Goal: Information Seeking & Learning: Compare options

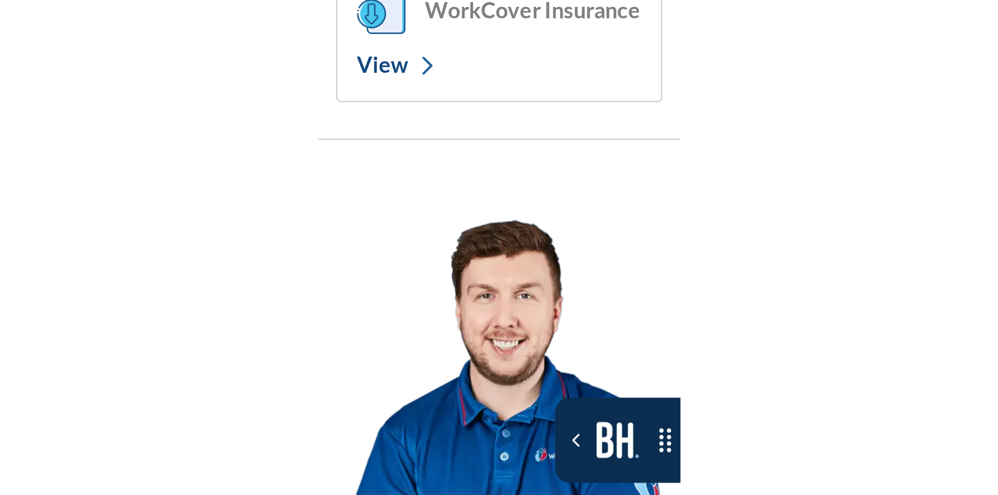
scroll to position [7434, 0]
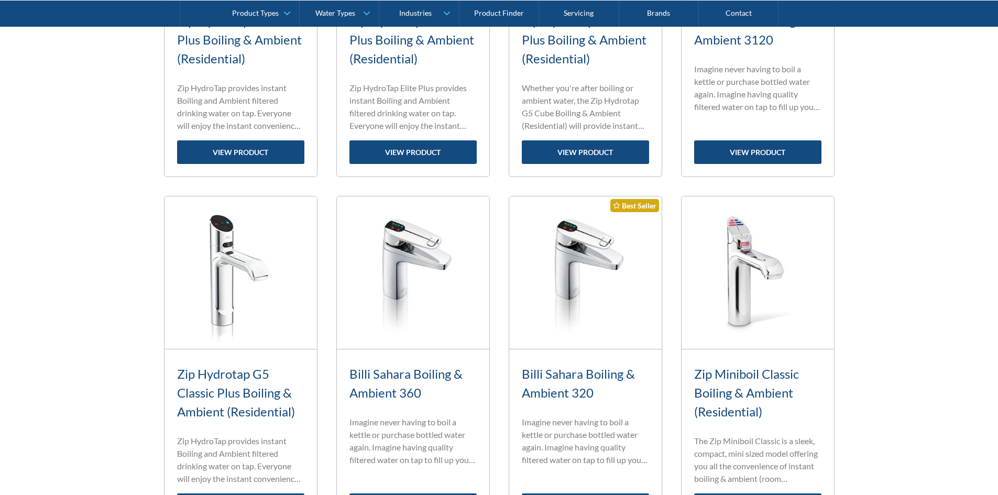
scroll to position [786, 0]
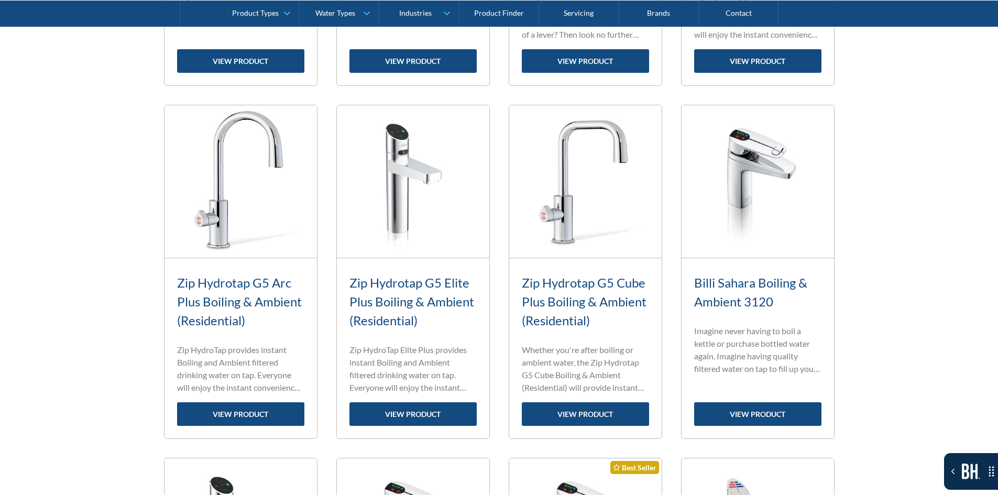
click at [465, 214] on img at bounding box center [413, 181] width 153 height 153
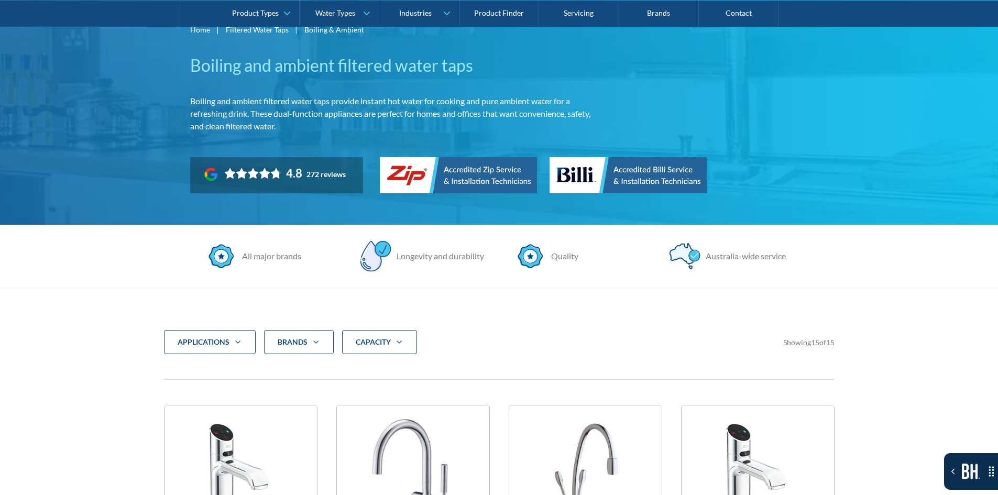
scroll to position [105, 0]
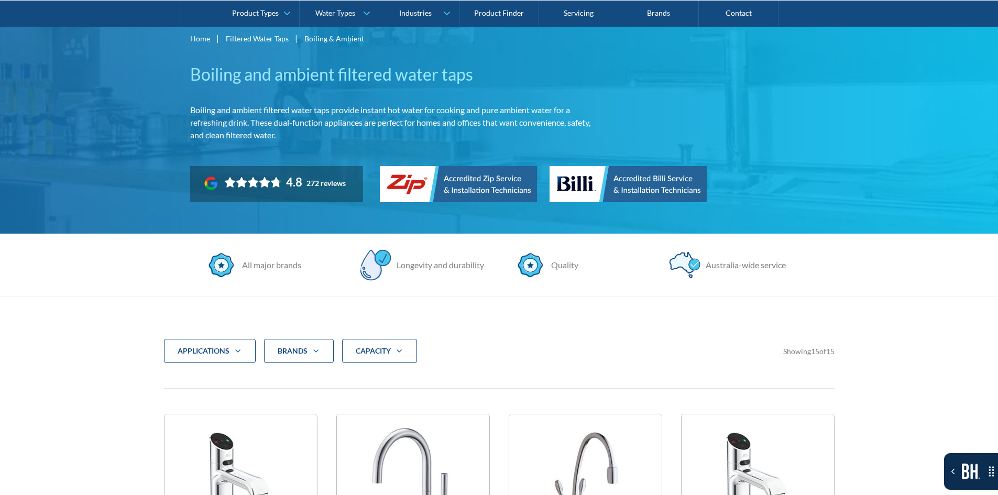
click at [376, 354] on strong "CAPACITY" at bounding box center [373, 350] width 35 height 9
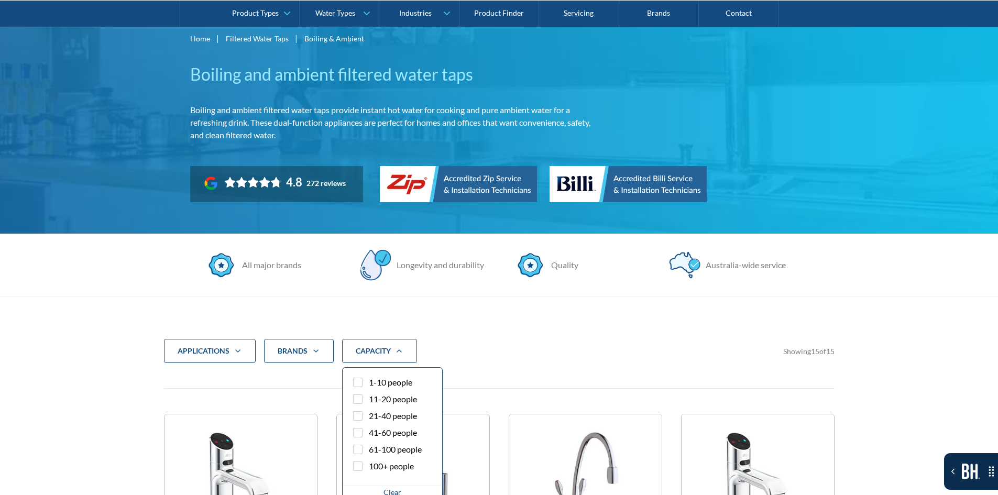
click at [372, 382] on span "1-10 people" at bounding box center [391, 382] width 44 height 13
click at [371, 382] on input "1-10 people" at bounding box center [367, 379] width 7 height 7
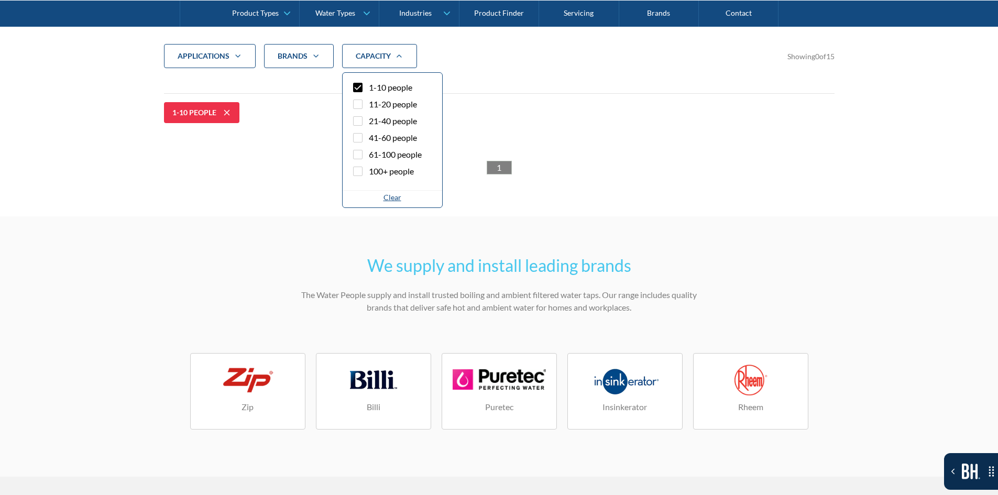
scroll to position [401, 0]
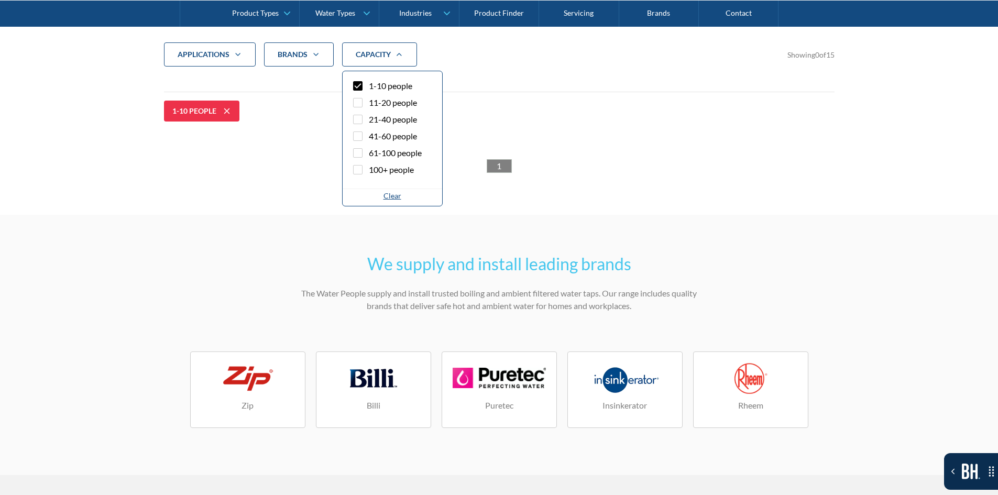
click at [403, 90] on span "1-10 people" at bounding box center [391, 86] width 44 height 13
click at [371, 86] on input "1-10 people" at bounding box center [367, 83] width 7 height 7
checkbox input "false"
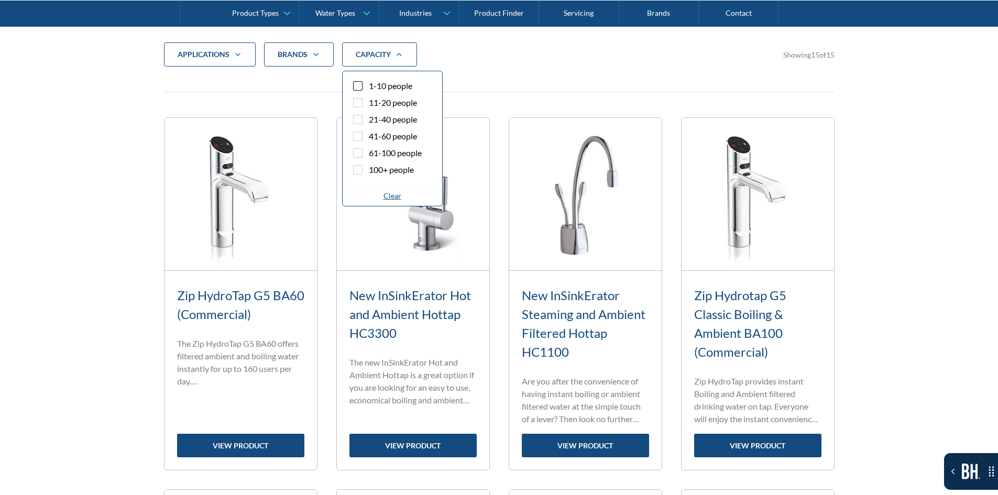
click at [394, 106] on span "11-20 people" at bounding box center [393, 102] width 48 height 13
click at [371, 103] on input "11-20 people" at bounding box center [367, 99] width 7 height 7
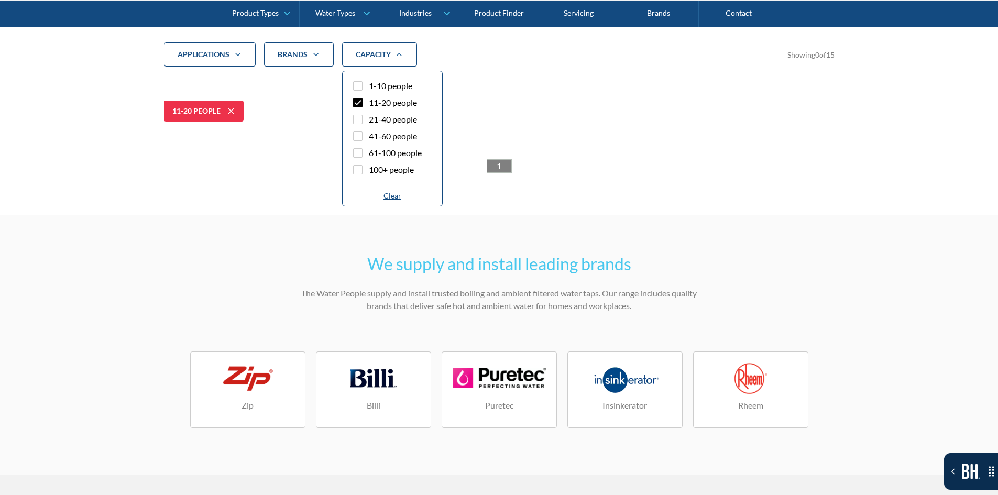
click at [394, 106] on span "11-20 people" at bounding box center [393, 102] width 48 height 13
click at [371, 103] on input "11-20 people" at bounding box center [367, 99] width 7 height 7
checkbox input "false"
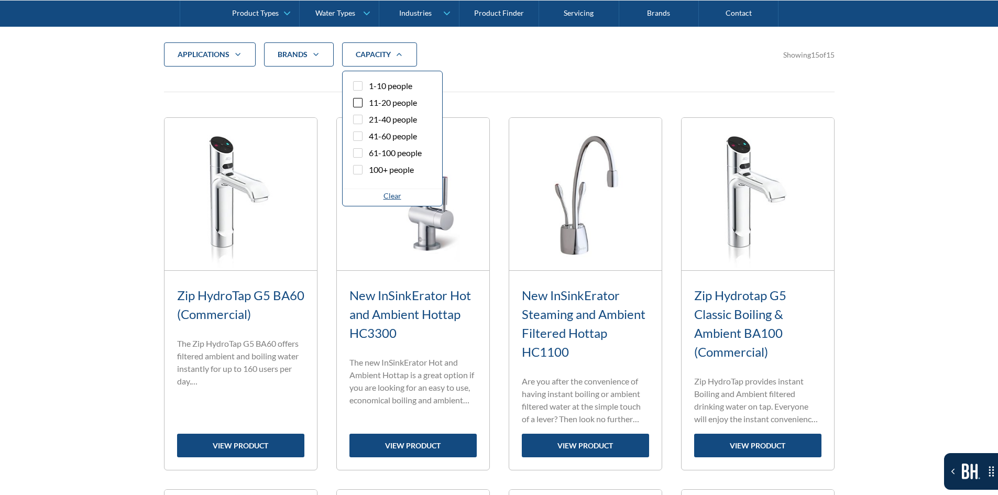
click at [394, 114] on span "21-40 people" at bounding box center [393, 119] width 48 height 13
click at [371, 114] on input "21-40 people" at bounding box center [367, 116] width 7 height 7
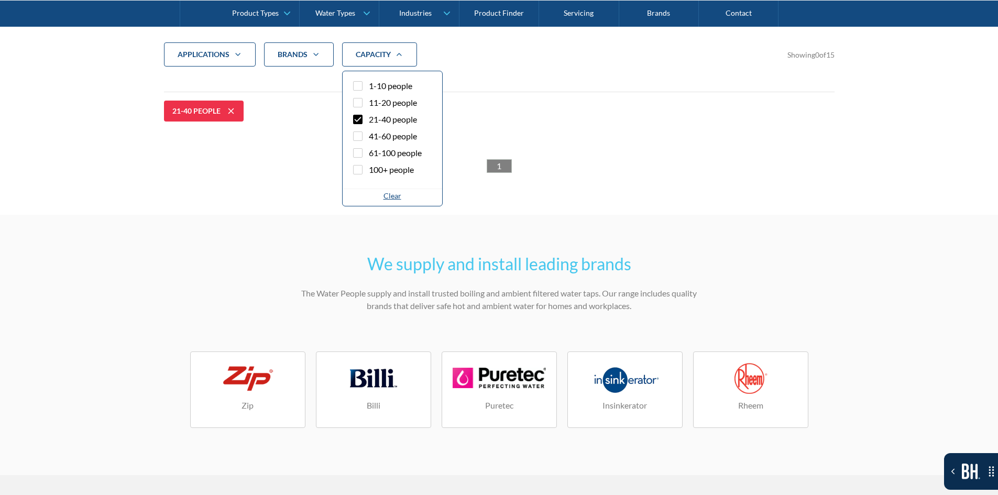
click at [394, 118] on span "21-40 people" at bounding box center [393, 119] width 48 height 13
click at [371, 118] on input "21-40 people" at bounding box center [367, 116] width 7 height 7
checkbox input "false"
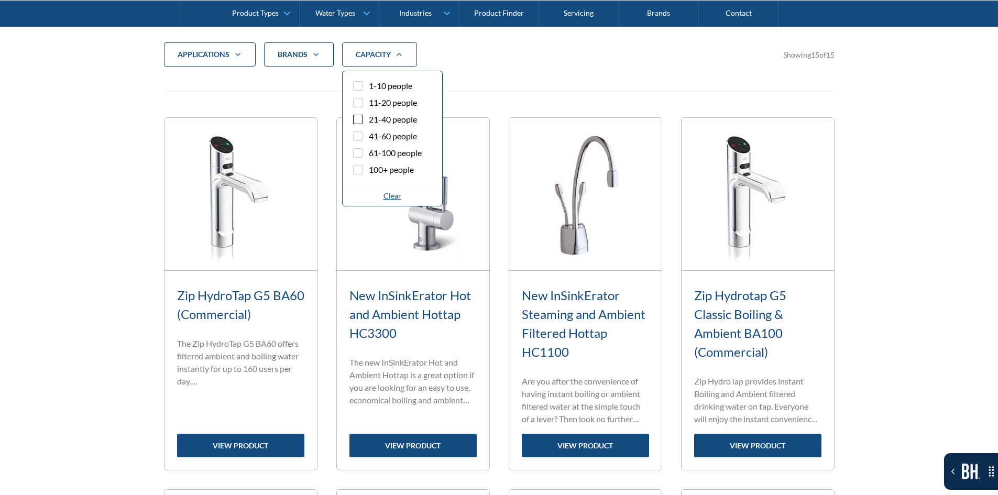
click at [389, 131] on span "41-60 people" at bounding box center [393, 136] width 48 height 13
click at [371, 131] on input "41-60 people" at bounding box center [367, 133] width 7 height 7
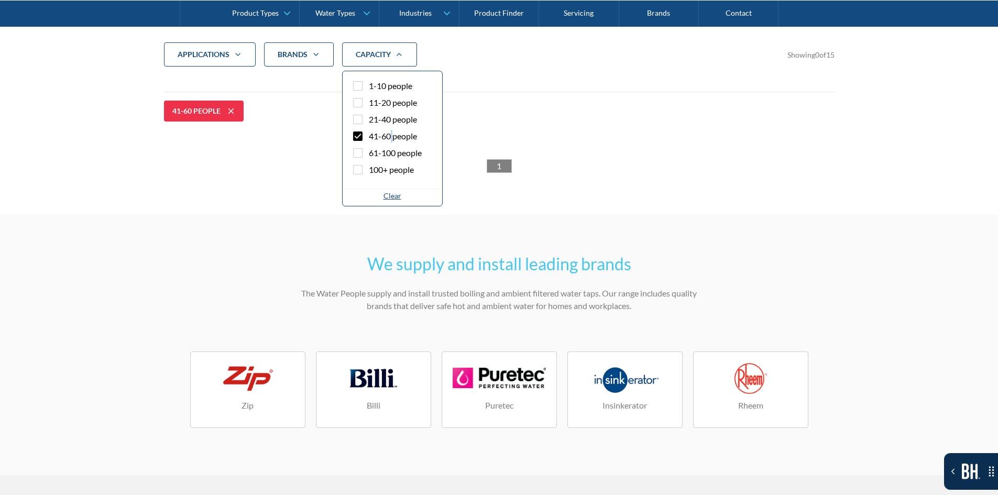
click at [389, 131] on span "41-60 people" at bounding box center [393, 136] width 48 height 13
click at [371, 131] on input "41-60 people" at bounding box center [367, 133] width 7 height 7
checkbox input "false"
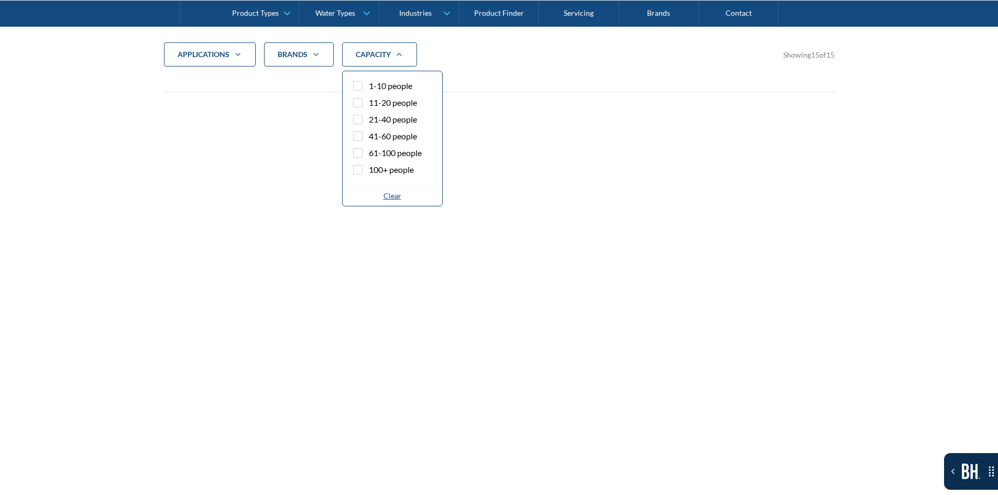
click at [385, 148] on span "61-100 people" at bounding box center [395, 153] width 53 height 13
click at [371, 148] on input "61-100 people" at bounding box center [367, 150] width 7 height 7
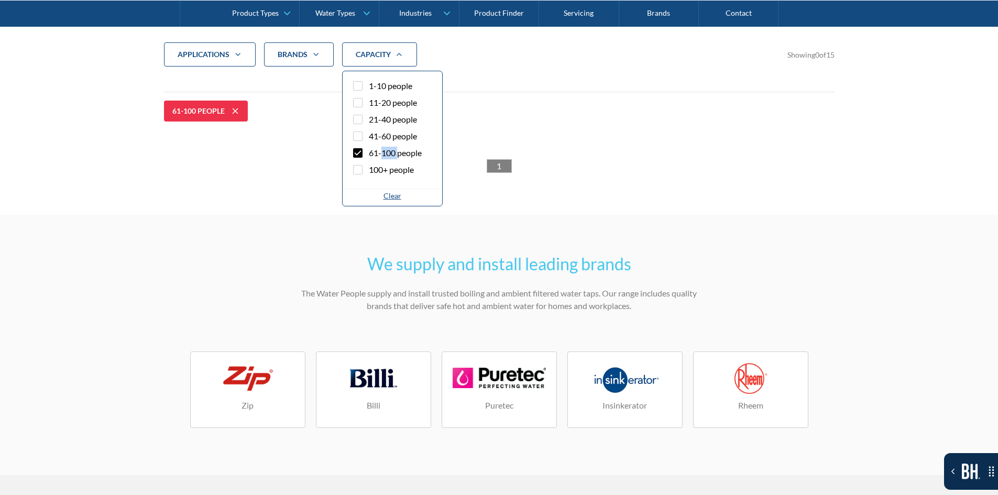
click at [385, 148] on span "61-100 people" at bounding box center [395, 153] width 53 height 13
click at [371, 148] on input "61-100 people" at bounding box center [367, 150] width 7 height 7
checkbox input "false"
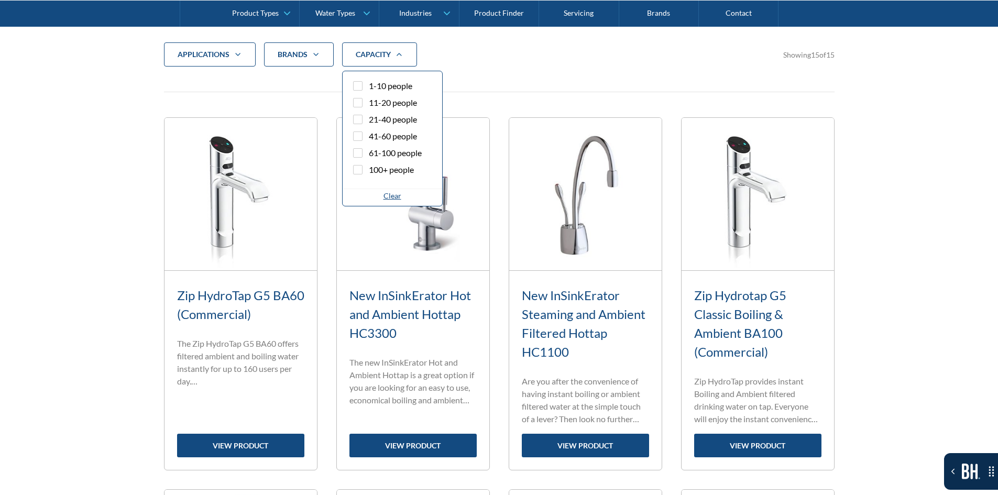
click at [384, 168] on span "100+ people" at bounding box center [391, 170] width 45 height 13
click at [371, 168] on input "100+ people" at bounding box center [367, 167] width 7 height 7
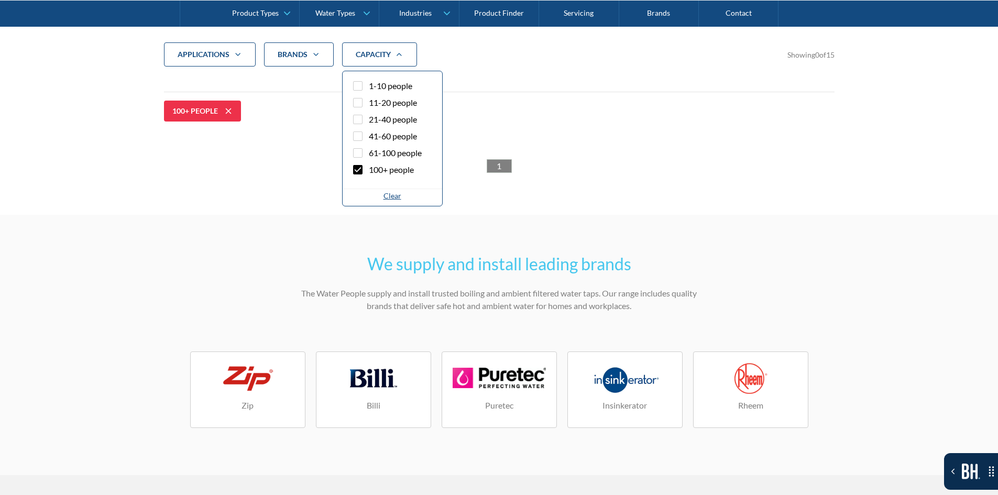
click at [384, 168] on span "100+ people" at bounding box center [391, 170] width 45 height 13
click at [371, 168] on input "100+ people" at bounding box center [367, 167] width 7 height 7
checkbox input "false"
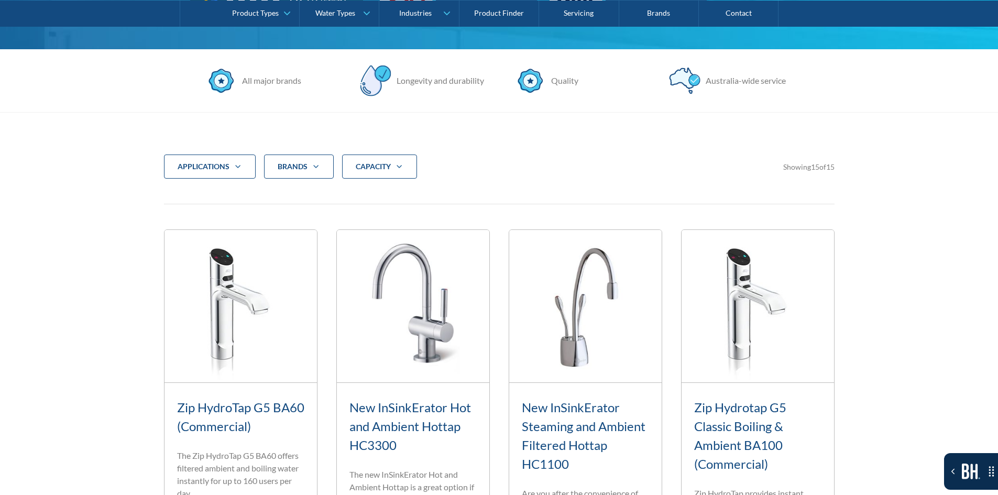
scroll to position [401, 0]
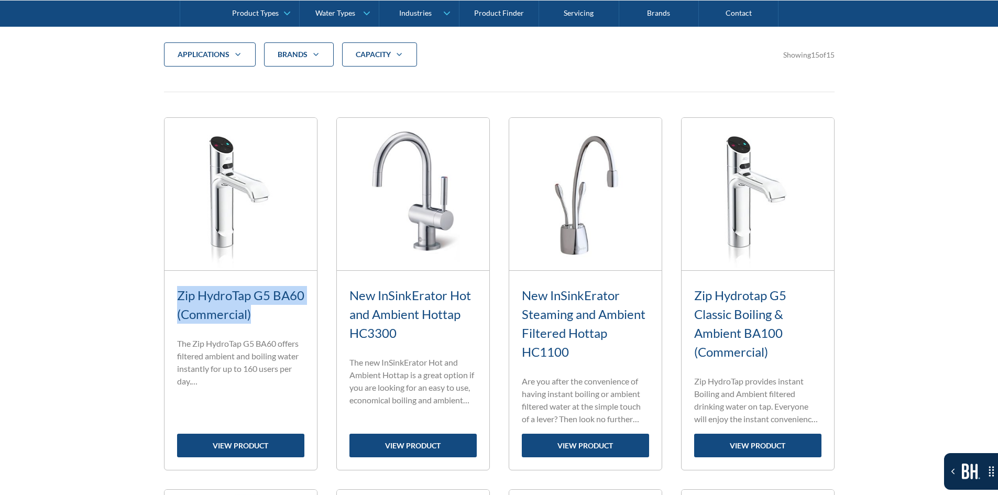
drag, startPoint x: 170, startPoint y: 285, endPoint x: 260, endPoint y: 322, distance: 97.8
click at [260, 322] on div "Fits Most Brands New Product Best Seller Zip HydroTap G5 BA60 (Commercial) Stan…" at bounding box center [241, 293] width 154 height 353
copy h3 "Zip HydroTap G5 BA60 (Commercial)"
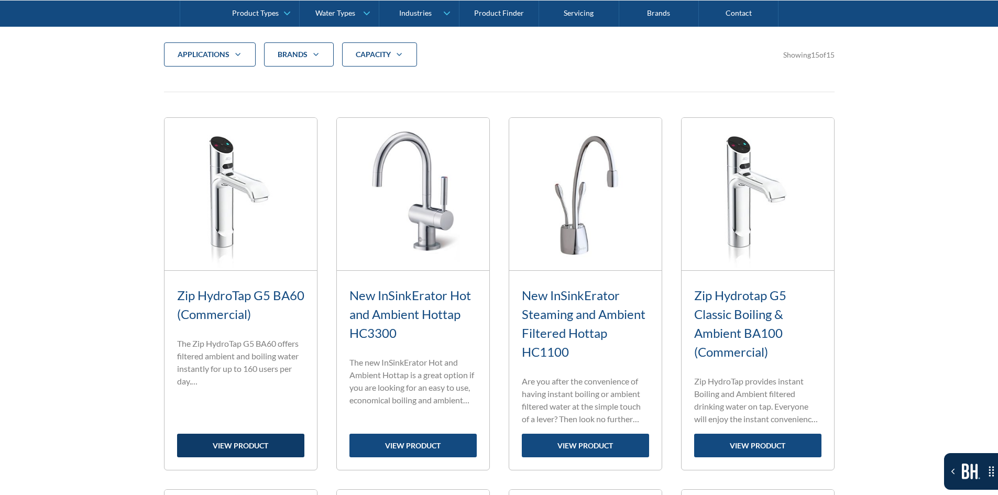
click at [244, 434] on div "VIEW PRODUCT" at bounding box center [240, 446] width 127 height 24
click at [244, 441] on div "VIEW PRODUCT" at bounding box center [240, 446] width 127 height 24
click at [225, 443] on div "VIEW PRODUCT" at bounding box center [240, 446] width 127 height 24
click at [248, 447] on div "VIEW PRODUCT" at bounding box center [240, 446] width 127 height 24
click at [249, 205] on img at bounding box center [241, 194] width 153 height 153
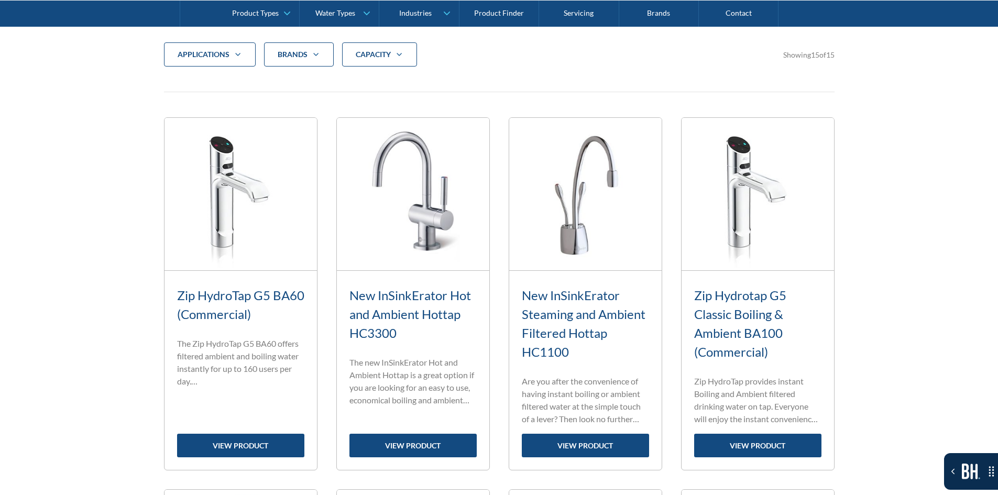
drag, startPoint x: 129, startPoint y: 90, endPoint x: 127, endPoint y: 98, distance: 8.3
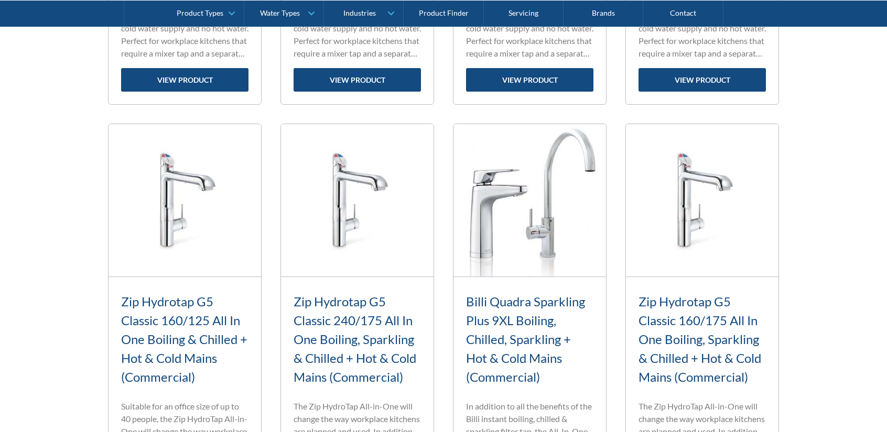
scroll to position [1387, 0]
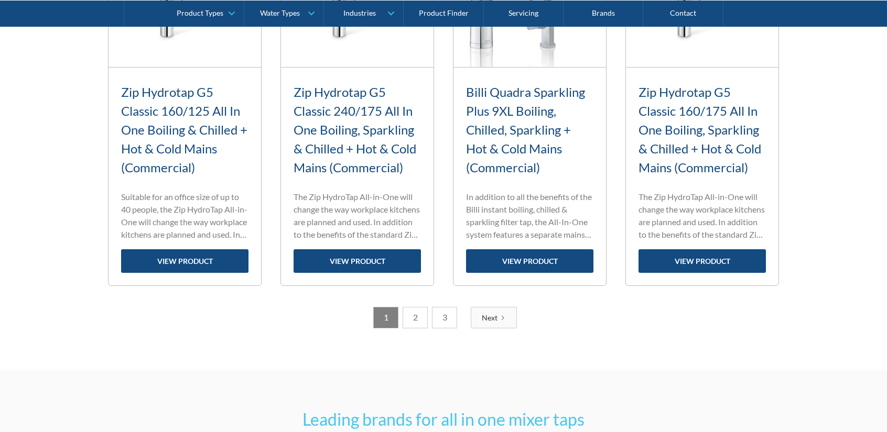
click at [418, 313] on link "2" at bounding box center [415, 317] width 25 height 21
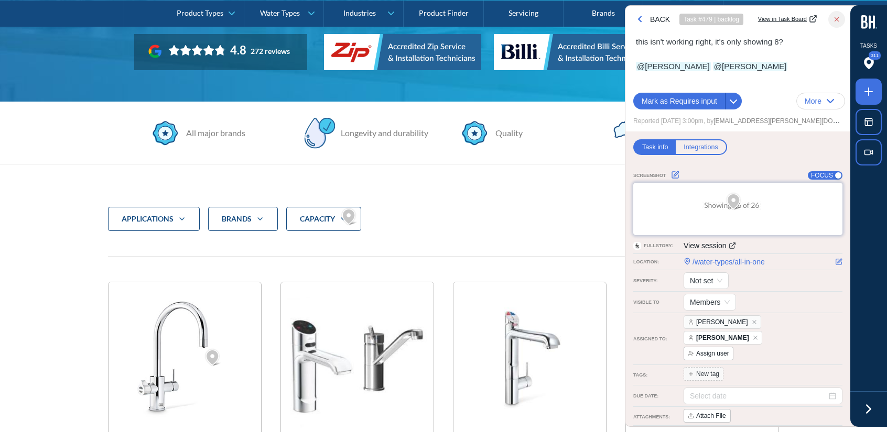
scroll to position [234, 0]
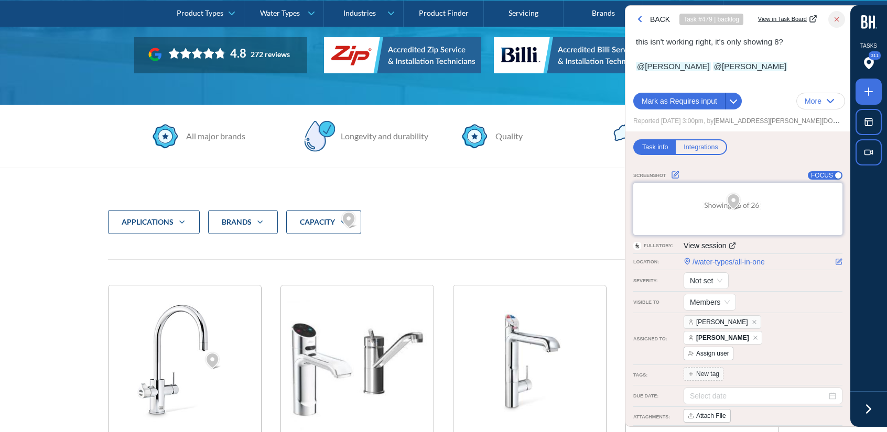
click at [863, 408] on icon at bounding box center [869, 409] width 16 height 16
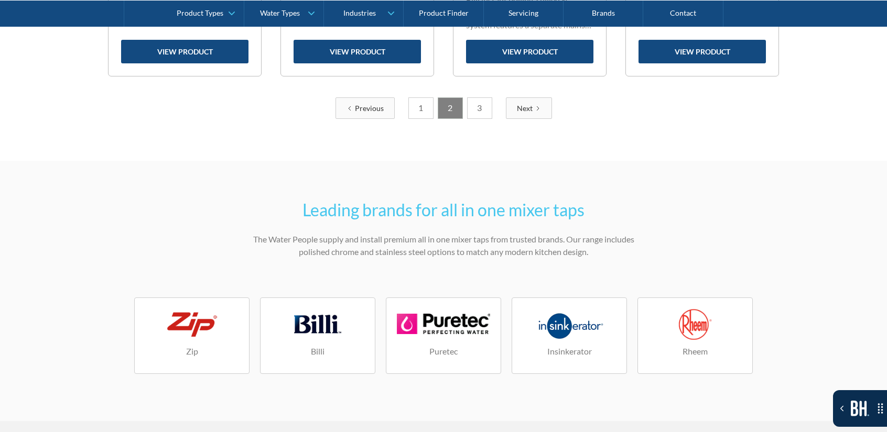
click at [485, 107] on link "3" at bounding box center [479, 107] width 25 height 21
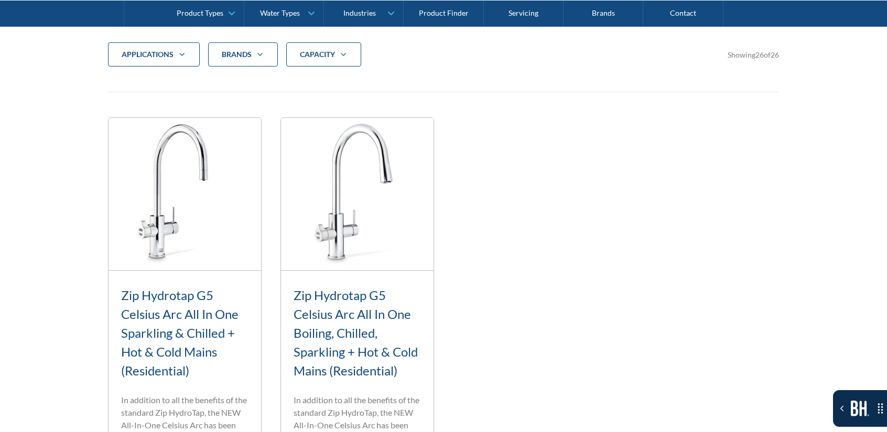
scroll to position [716, 0]
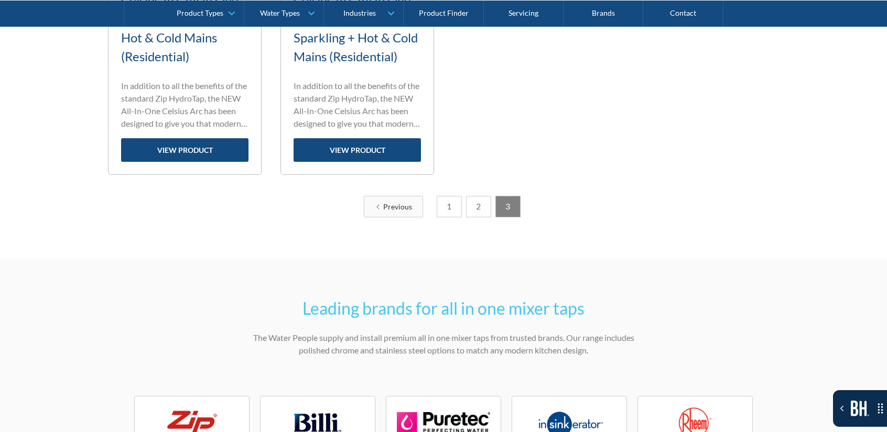
click at [415, 215] on link "Previous" at bounding box center [393, 206] width 59 height 21
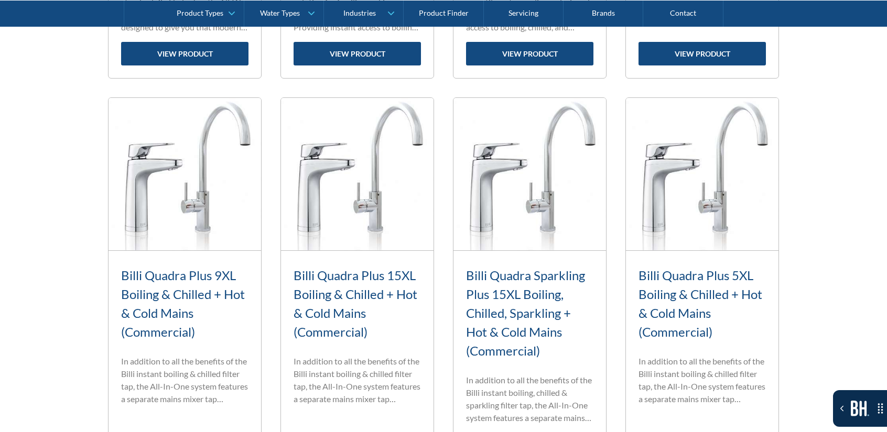
scroll to position [1345, 0]
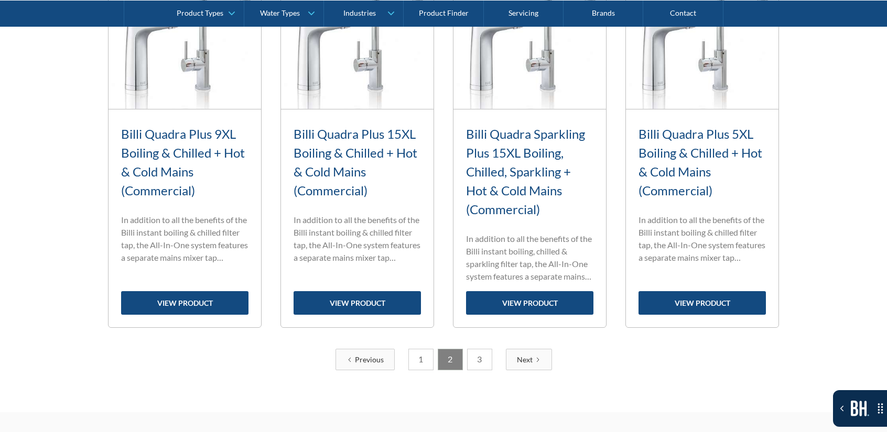
click at [408, 357] on link "1" at bounding box center [420, 359] width 25 height 21
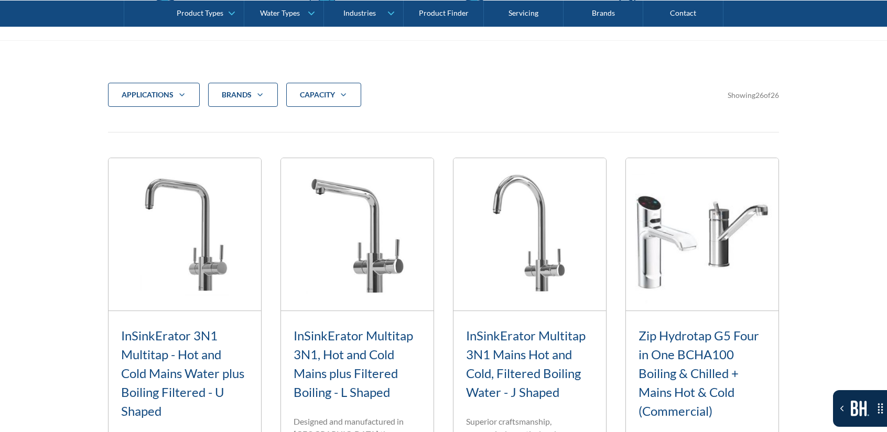
scroll to position [244, 0]
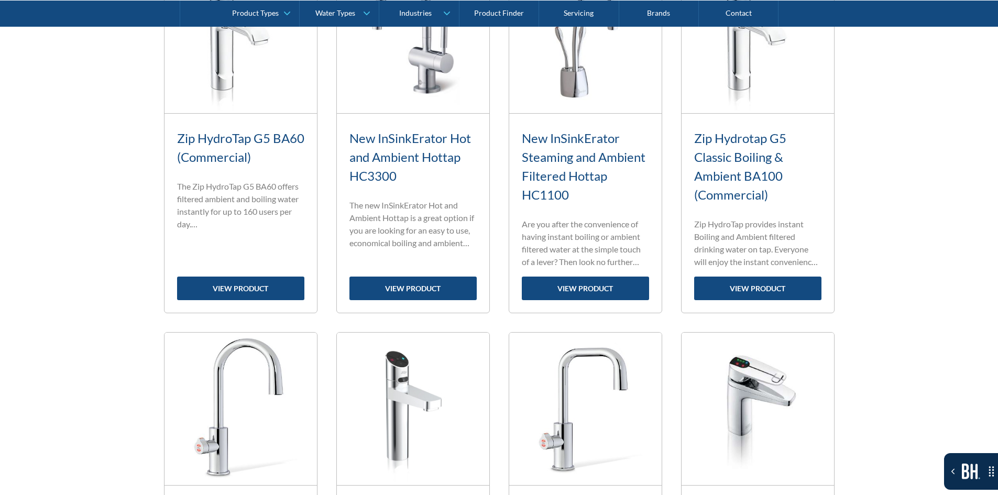
drag, startPoint x: 43, startPoint y: 255, endPoint x: 96, endPoint y: 490, distance: 240.3
click at [96, 490] on div "applications Commercial Residential Clear Brands Zip Billi Rheem Aquakleen Boil…" at bounding box center [499, 473] width 998 height 1261
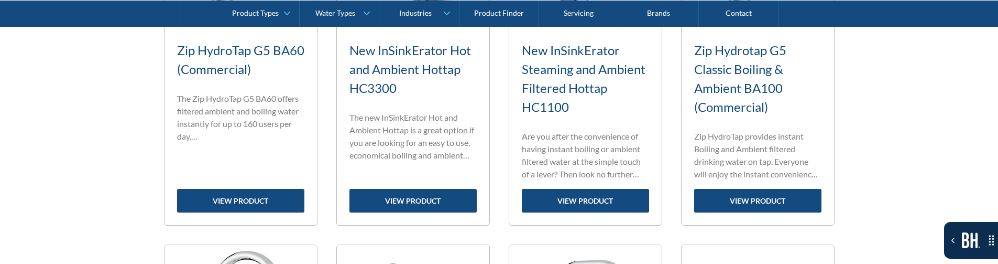
scroll to position [655, 0]
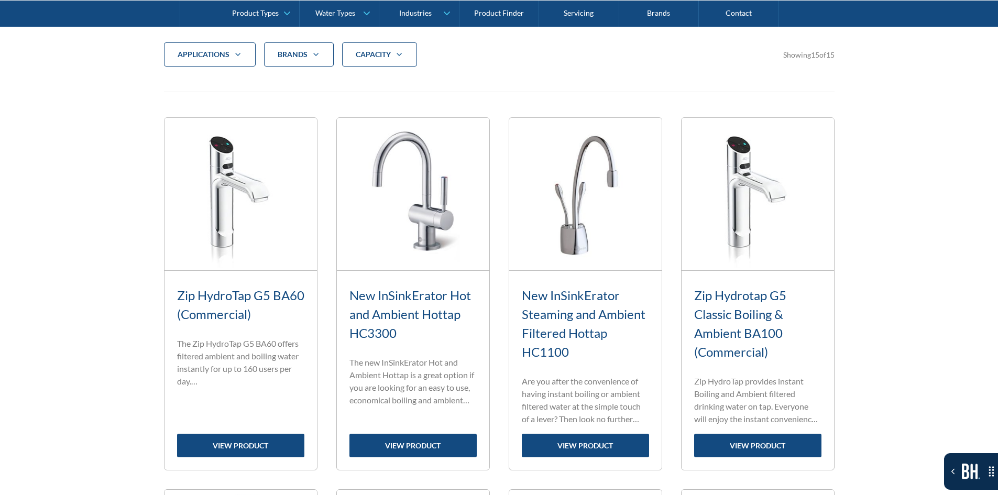
drag, startPoint x: 338, startPoint y: 59, endPoint x: 367, endPoint y: 51, distance: 30.4
click at [338, 59] on div "applications Commercial Residential Clear Brands Zip Billi Rheem Aquakleen Boil…" at bounding box center [290, 54] width 253 height 24
click at [369, 50] on strong "CAPACITY" at bounding box center [373, 54] width 35 height 9
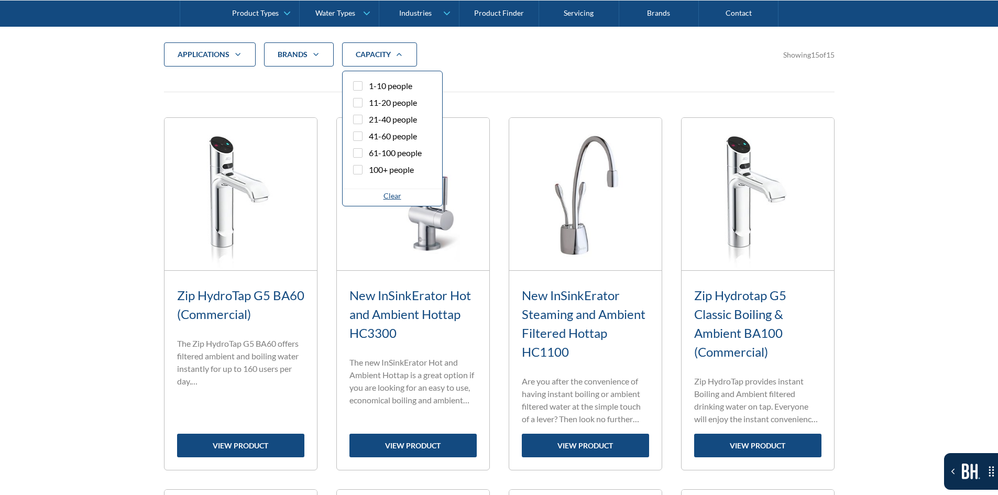
click at [390, 138] on span "41-60 people" at bounding box center [393, 136] width 48 height 13
click at [371, 137] on input "41-60 people" at bounding box center [367, 133] width 7 height 7
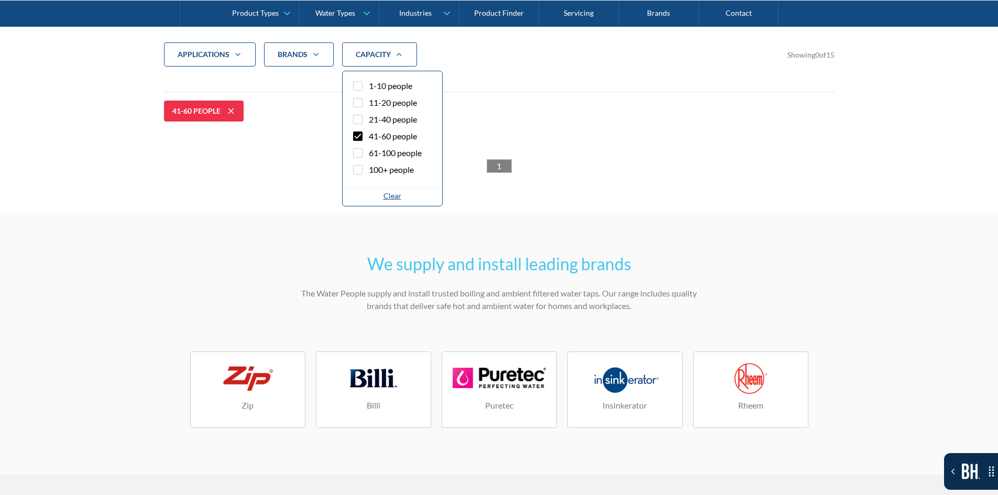
click at [230, 111] on icon at bounding box center [231, 111] width 6 height 6
checkbox input "false"
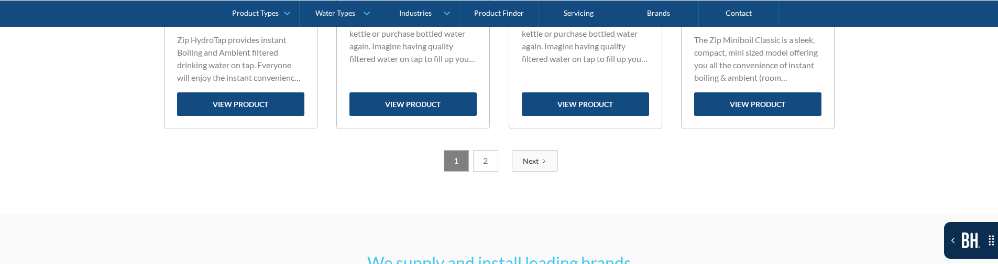
scroll to position [1659, 0]
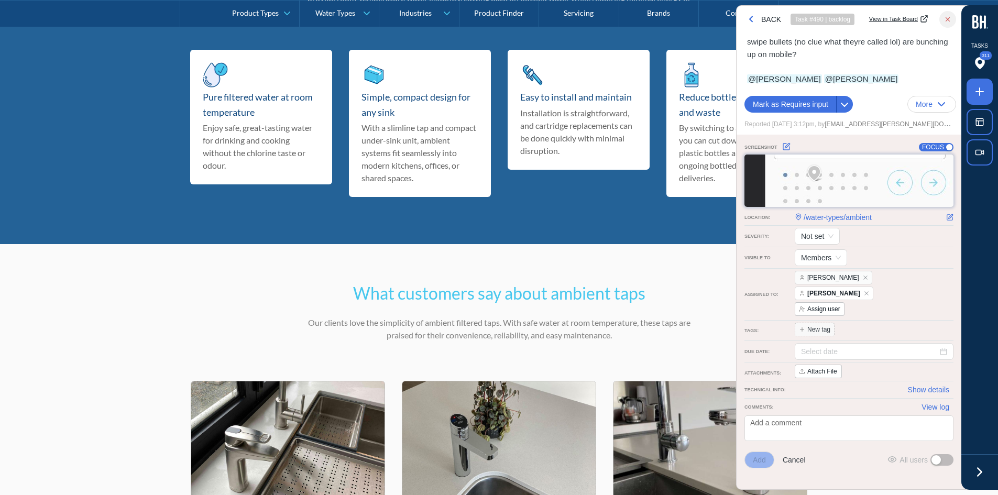
scroll to position [2254, 0]
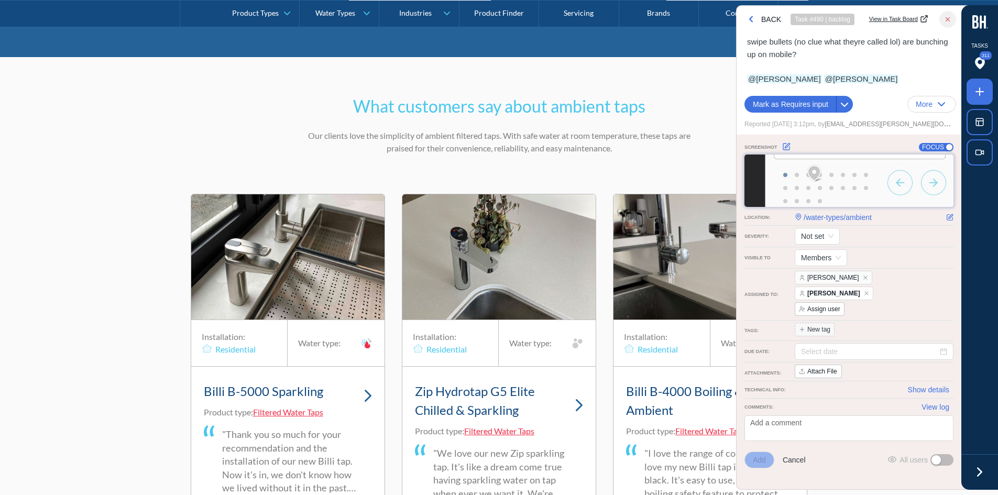
drag, startPoint x: 973, startPoint y: 470, endPoint x: 962, endPoint y: 468, distance: 10.7
click at [973, 470] on icon at bounding box center [980, 472] width 16 height 16
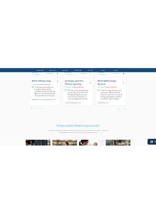
scroll to position [2563, 0]
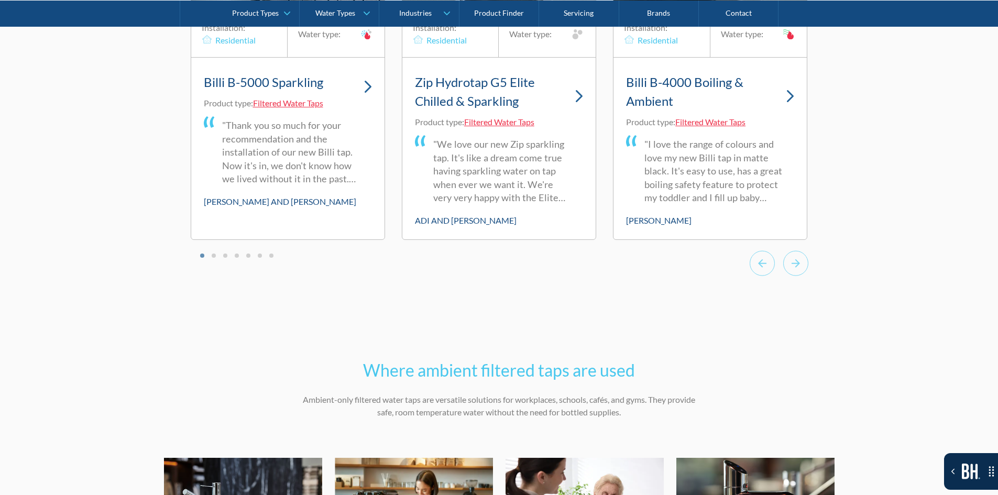
drag, startPoint x: 299, startPoint y: 321, endPoint x: 357, endPoint y: 316, distance: 58.4
click at [357, 316] on div "What customers say about ambient taps Our clients love the simplicity of ambien…" at bounding box center [499, 37] width 998 height 578
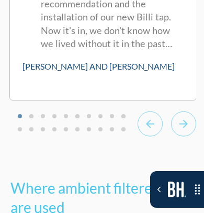
scroll to position [4539, 0]
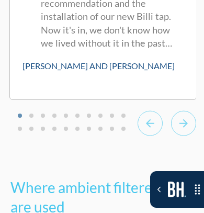
click at [192, 137] on div "Next slide" at bounding box center [183, 125] width 25 height 29
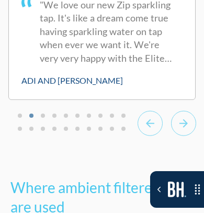
click at [125, 130] on button "Go to slide 20" at bounding box center [124, 129] width 4 height 4
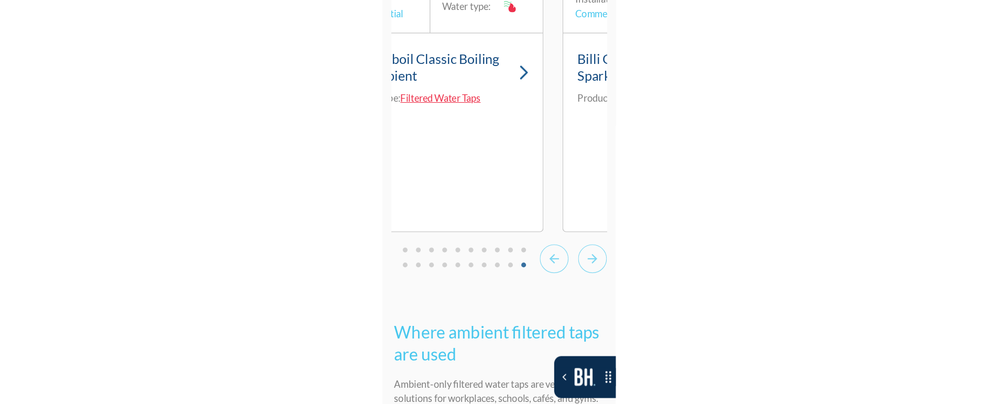
scroll to position [4239, 0]
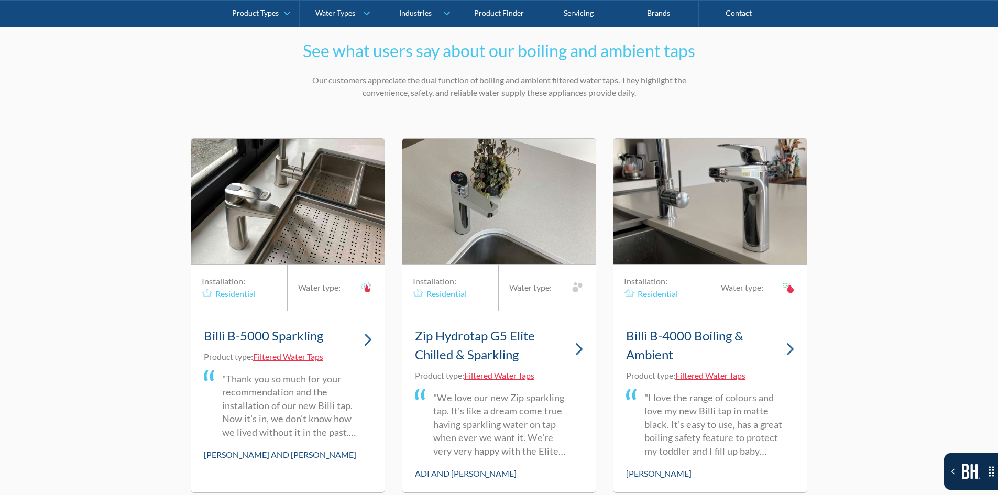
scroll to position [3145, 0]
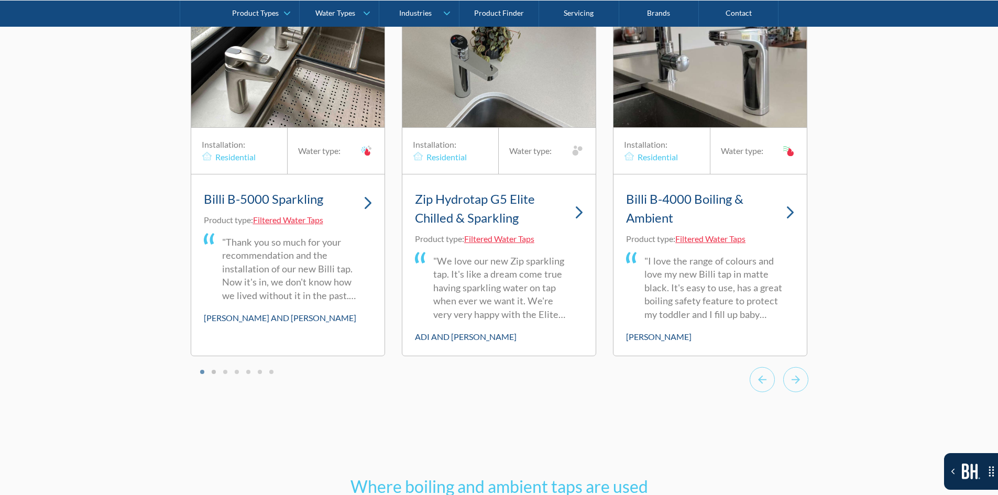
click at [213, 372] on button "Go to page 2" at bounding box center [214, 372] width 4 height 4
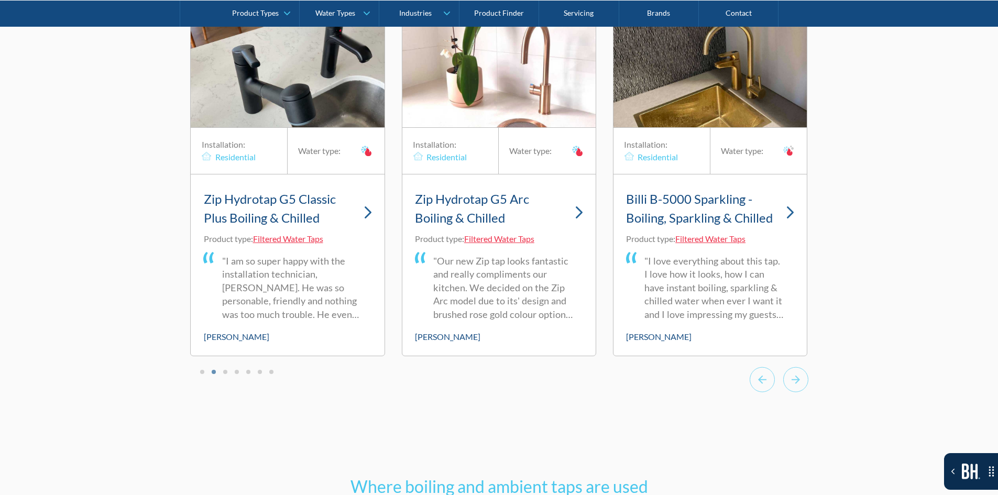
click at [207, 374] on div at bounding box center [499, 381] width 618 height 29
click at [200, 373] on button "Go to page 1" at bounding box center [202, 372] width 4 height 4
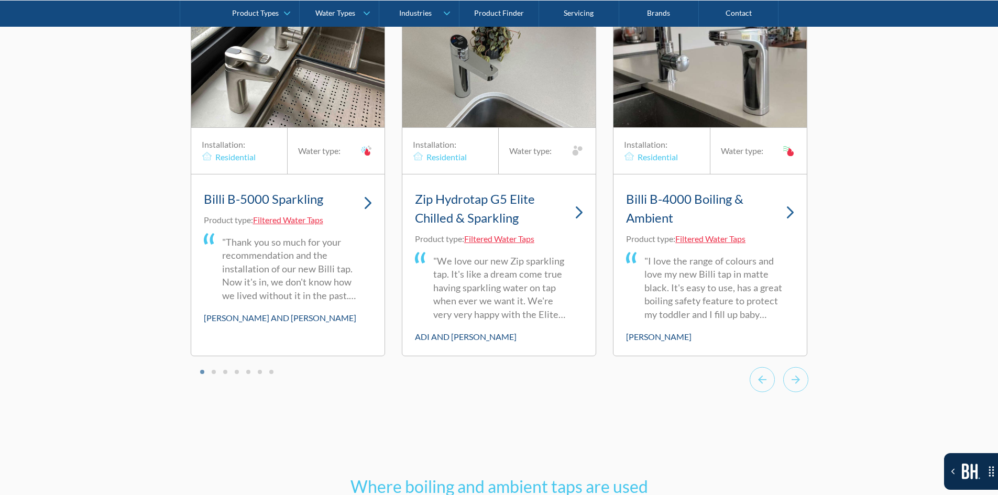
click at [276, 372] on div at bounding box center [499, 381] width 618 height 29
click at [260, 373] on button "Go to page 6" at bounding box center [260, 372] width 4 height 4
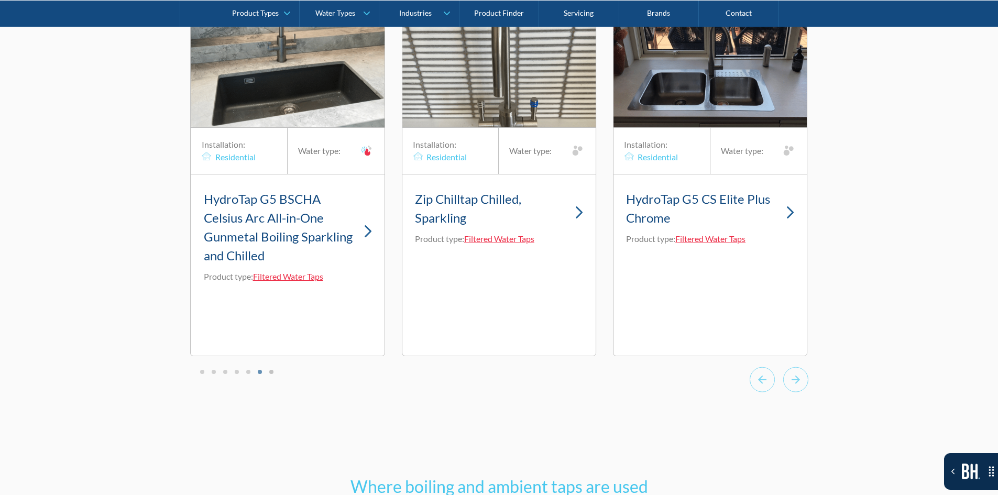
click at [272, 373] on button "Go to page 7" at bounding box center [271, 372] width 4 height 4
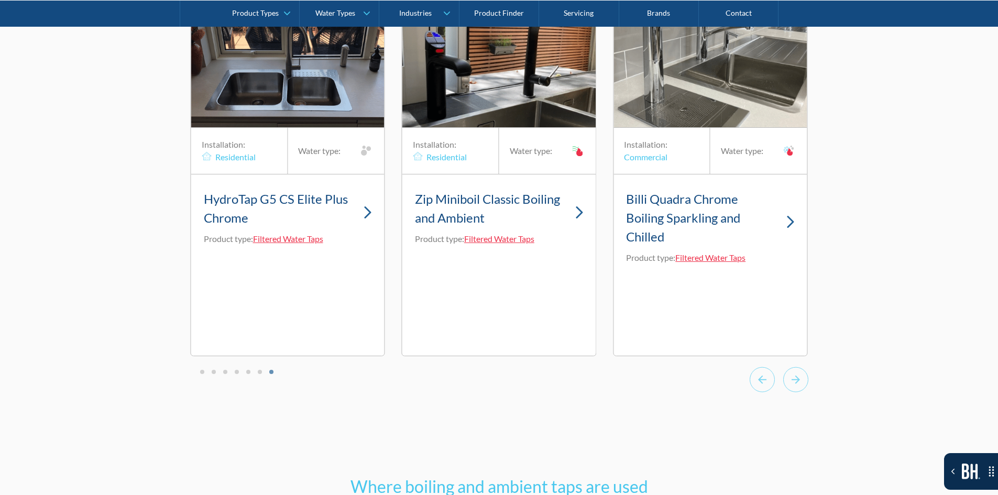
click at [264, 372] on div at bounding box center [499, 381] width 618 height 29
click at [261, 371] on button "Go to page 6" at bounding box center [260, 372] width 4 height 4
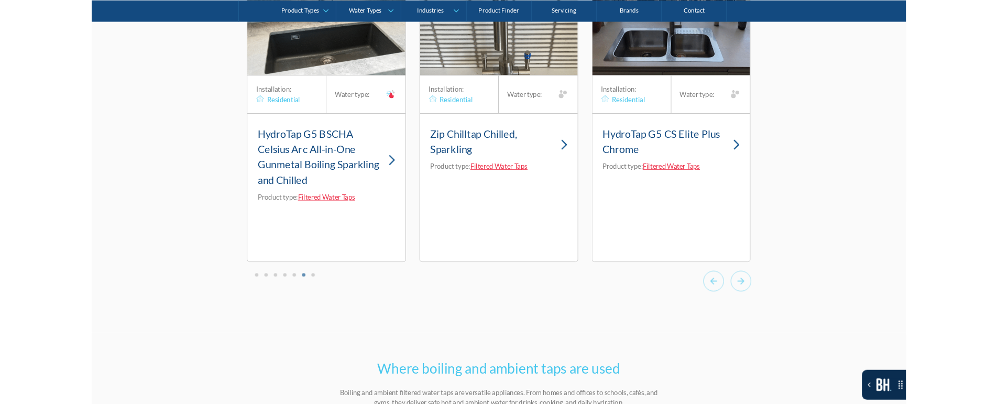
scroll to position [3197, 0]
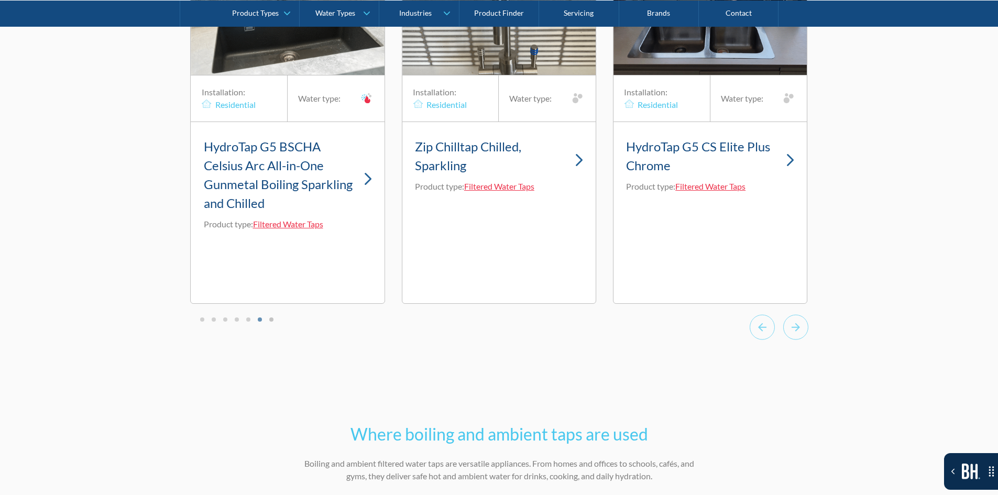
click at [273, 318] on button "Go to page 7" at bounding box center [271, 320] width 4 height 4
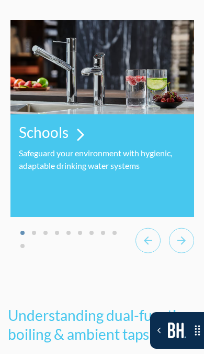
click at [178, 242] on icon "Next slide" at bounding box center [181, 240] width 25 height 26
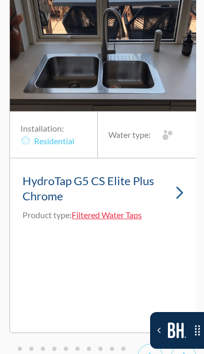
click at [177, 78] on img "18 of 20" at bounding box center [103, 48] width 187 height 125
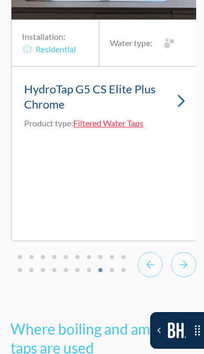
scroll to position [8089, 0]
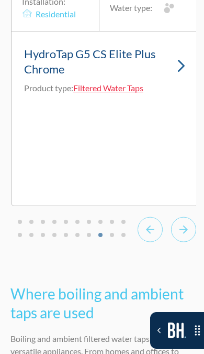
click at [193, 237] on rect "Next slide" at bounding box center [184, 229] width 25 height 25
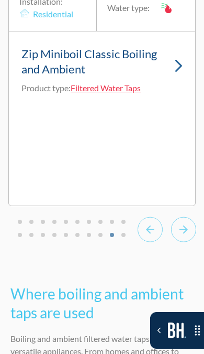
click at [192, 237] on icon "Next slide" at bounding box center [183, 229] width 25 height 26
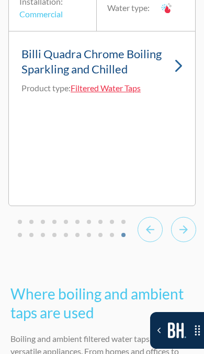
click at [192, 237] on icon "Next slide" at bounding box center [183, 229] width 25 height 26
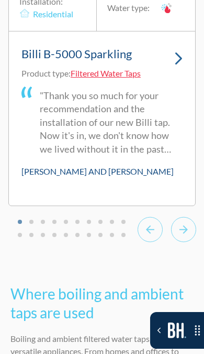
click at [192, 237] on icon "Next slide" at bounding box center [183, 229] width 25 height 26
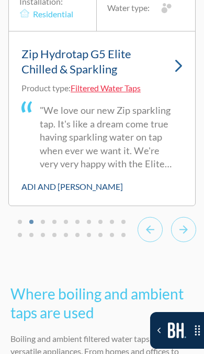
click at [192, 237] on icon "Next slide" at bounding box center [183, 229] width 25 height 26
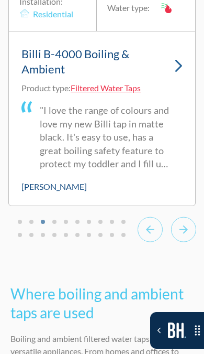
click at [192, 237] on icon "Next slide" at bounding box center [183, 229] width 25 height 26
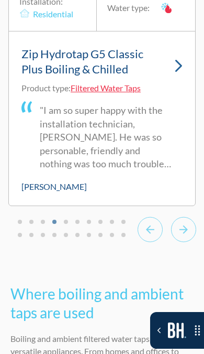
click at [192, 237] on icon "Next slide" at bounding box center [183, 229] width 25 height 26
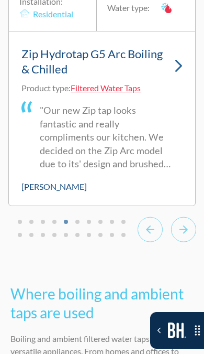
click at [192, 237] on icon "Next slide" at bounding box center [183, 229] width 25 height 26
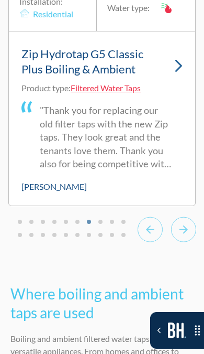
click at [192, 237] on icon "Next slide" at bounding box center [183, 229] width 25 height 26
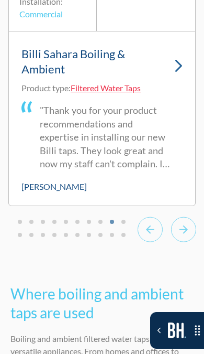
click at [101, 234] on button "Go to slide 18" at bounding box center [101, 235] width 4 height 4
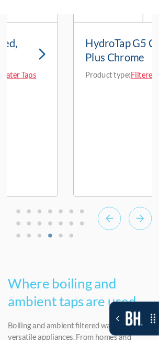
scroll to position [7964, 0]
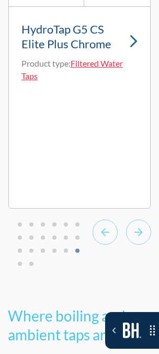
click at [77, 240] on button "Go to slide 12" at bounding box center [77, 237] width 4 height 4
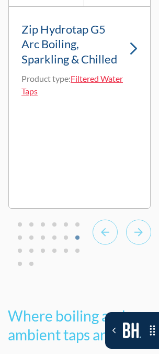
click at [55, 253] on button "Go to slide 16" at bounding box center [54, 250] width 4 height 4
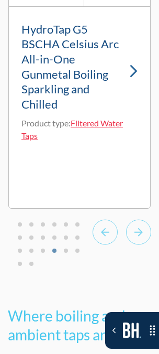
click at [43, 253] on button "Go to slide 15" at bounding box center [43, 250] width 4 height 4
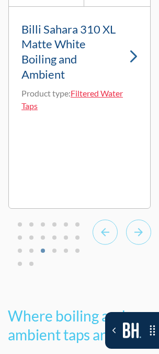
click at [31, 253] on button "Go to slide 14" at bounding box center [31, 250] width 4 height 4
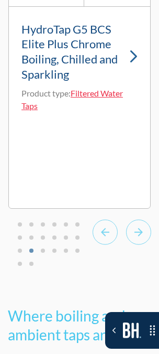
click at [20, 253] on button "Go to slide 13" at bounding box center [20, 250] width 4 height 4
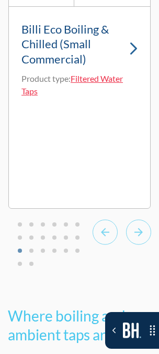
click at [20, 240] on button "Go to slide 7" at bounding box center [20, 237] width 4 height 4
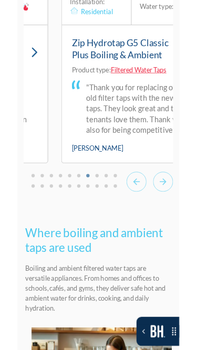
scroll to position [8108, 0]
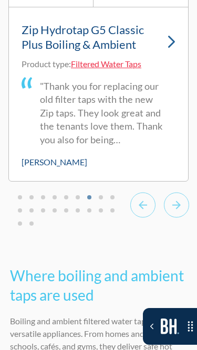
click at [64, 199] on button "Go to slide 5" at bounding box center [66, 197] width 4 height 4
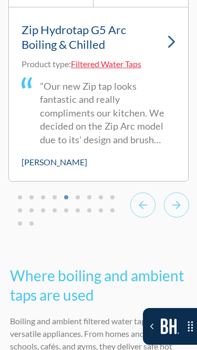
click at [113, 199] on button "Go to slide 9" at bounding box center [112, 197] width 4 height 4
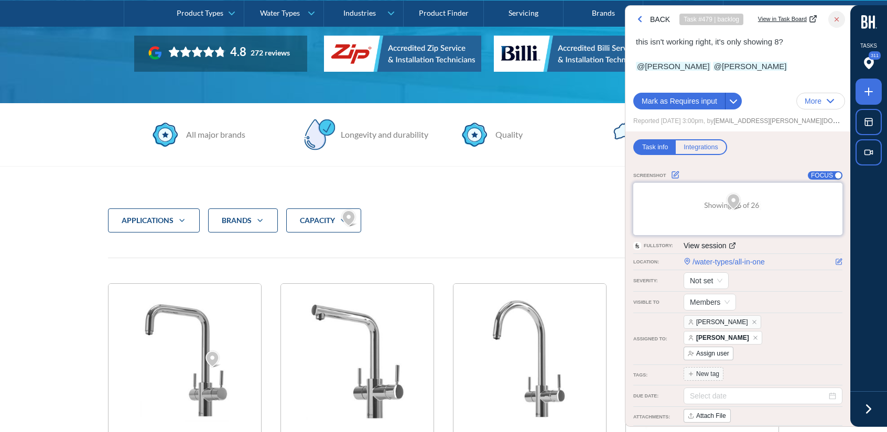
scroll to position [234, 0]
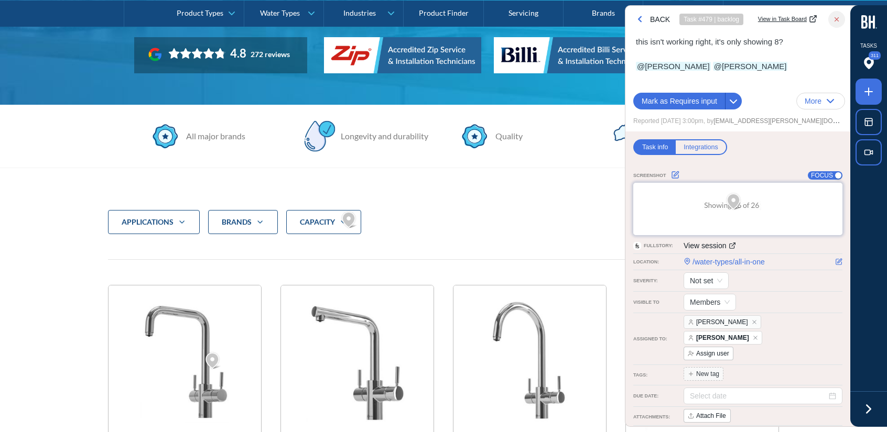
click at [865, 406] on icon at bounding box center [869, 409] width 16 height 16
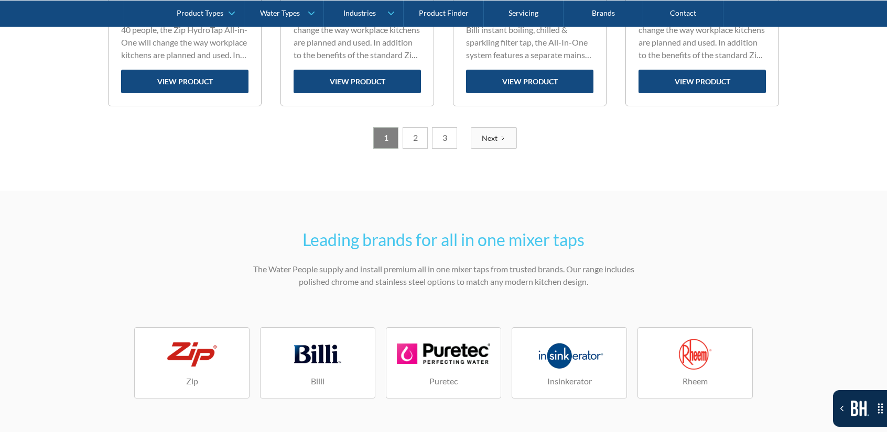
scroll to position [1544, 0]
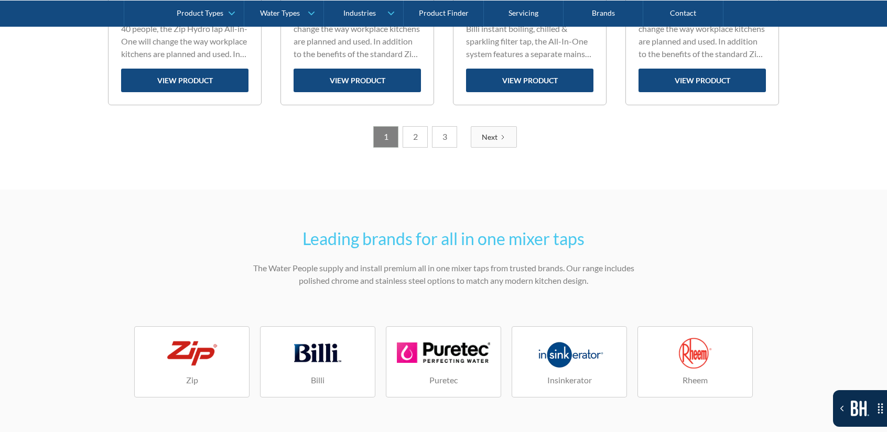
click at [453, 139] on link "3" at bounding box center [444, 136] width 25 height 21
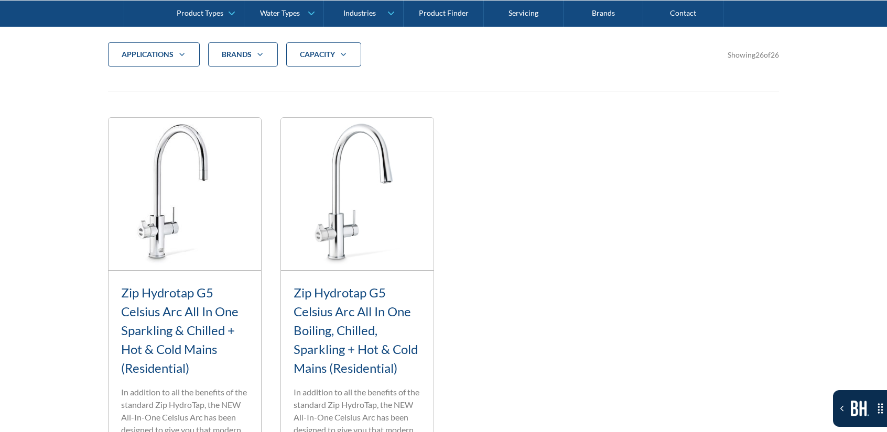
scroll to position [664, 0]
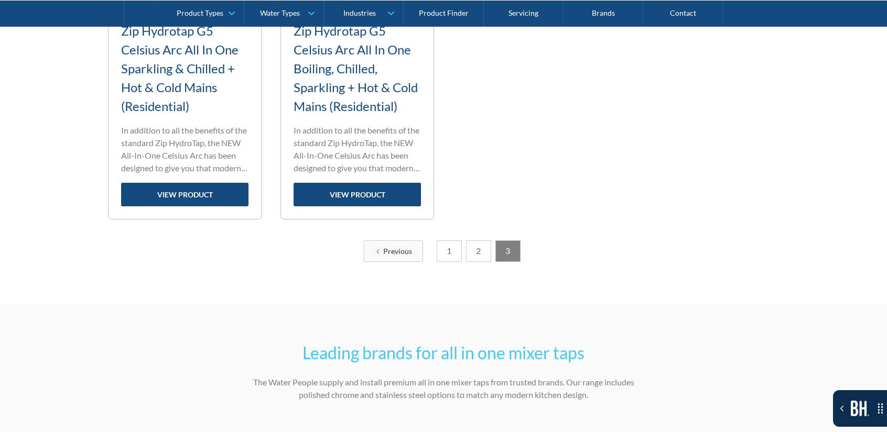
click at [443, 251] on link "1" at bounding box center [449, 251] width 25 height 21
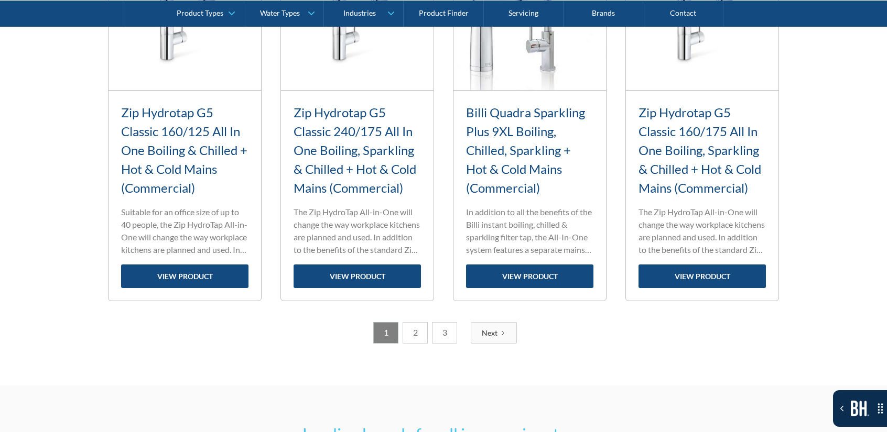
scroll to position [1503, 0]
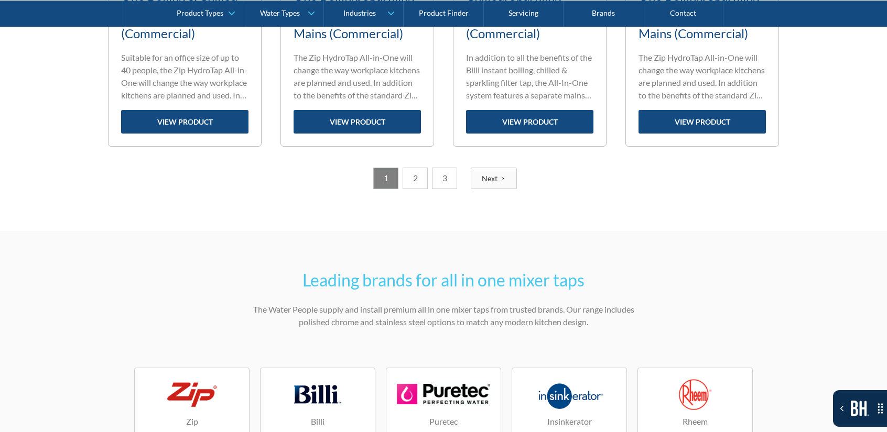
click at [424, 187] on link "2" at bounding box center [415, 178] width 25 height 21
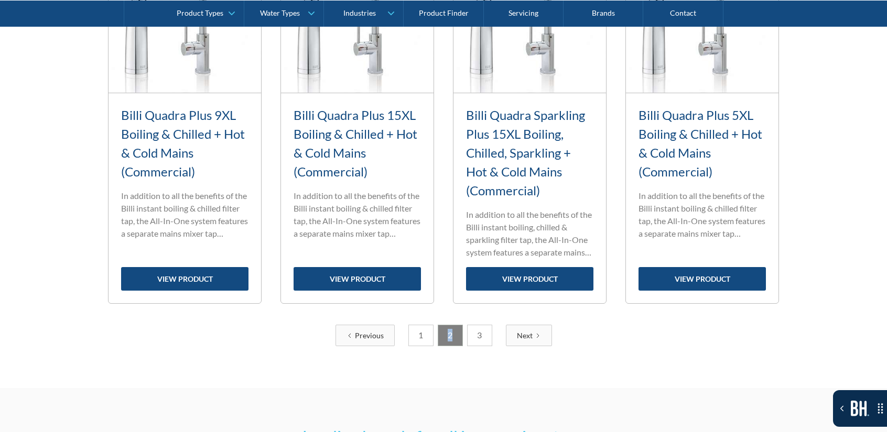
click at [469, 336] on link "3" at bounding box center [479, 335] width 25 height 21
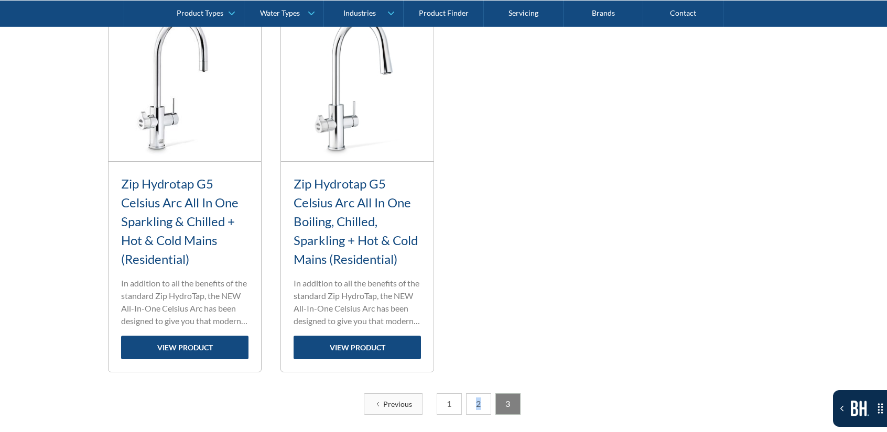
scroll to position [768, 0]
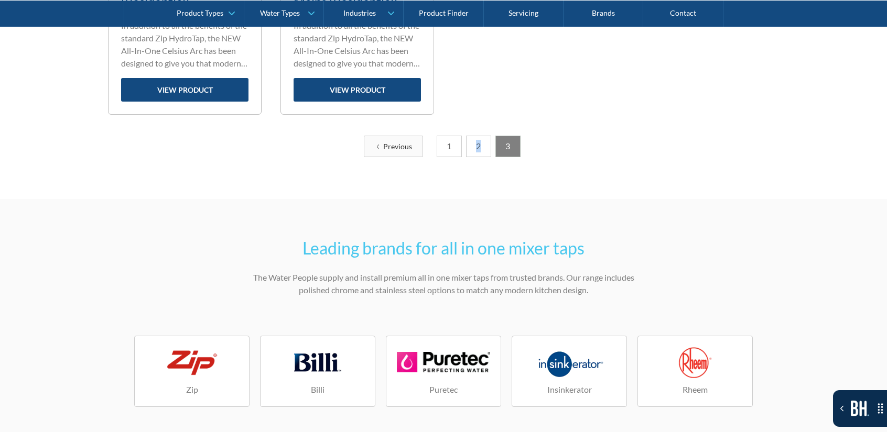
click at [450, 153] on link "1" at bounding box center [449, 146] width 25 height 21
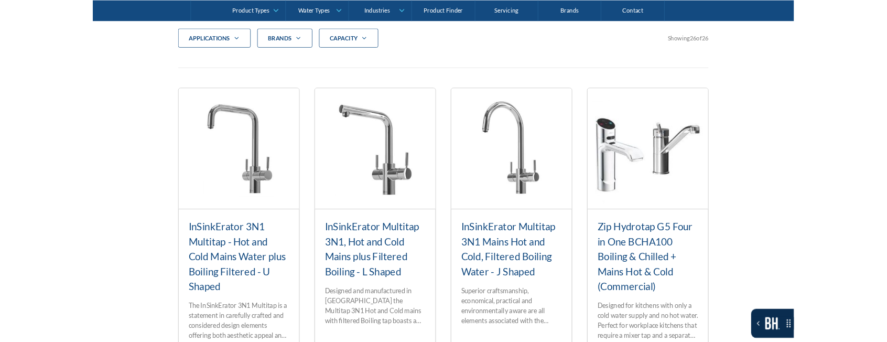
scroll to position [401, 0]
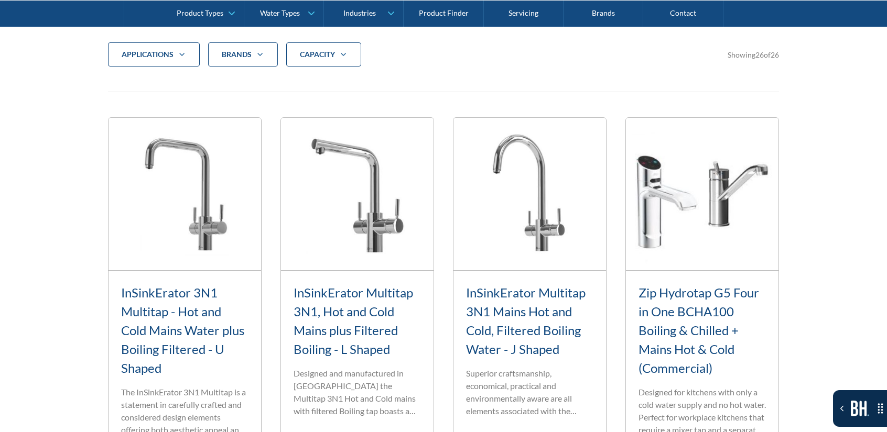
drag, startPoint x: 622, startPoint y: 77, endPoint x: 614, endPoint y: 77, distance: 7.3
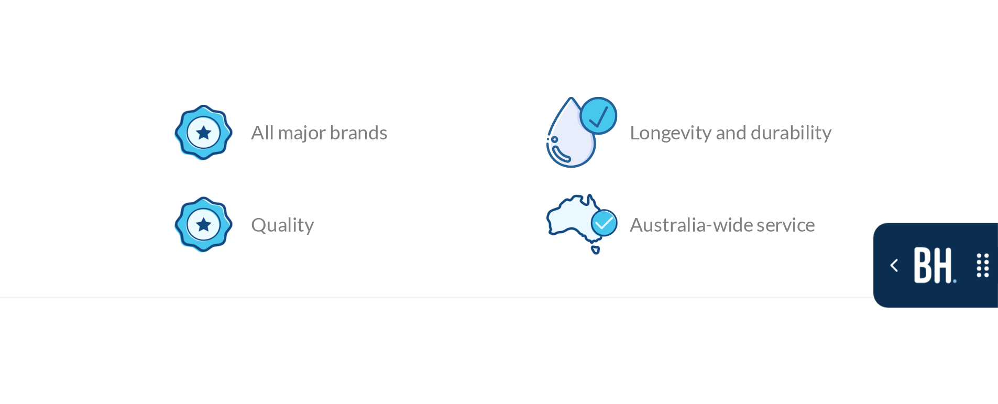
scroll to position [349, 0]
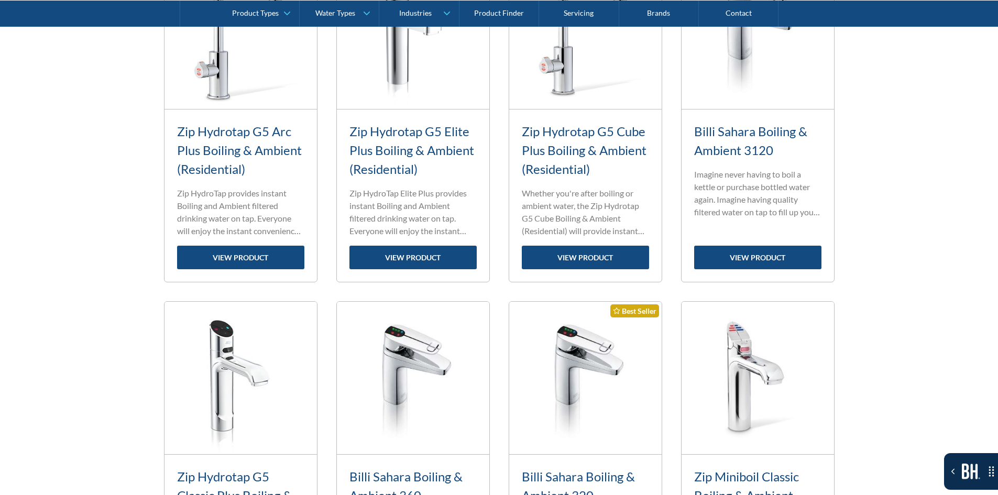
scroll to position [891, 0]
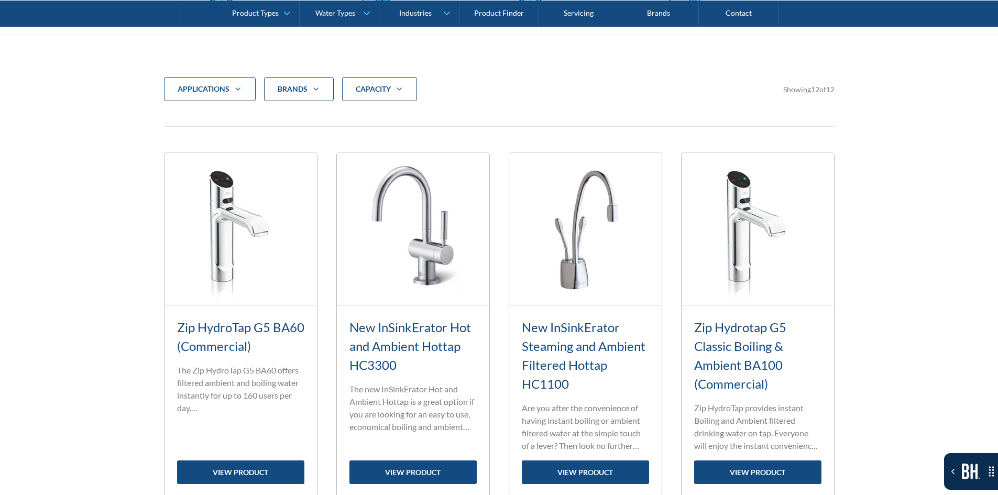
scroll to position [157, 0]
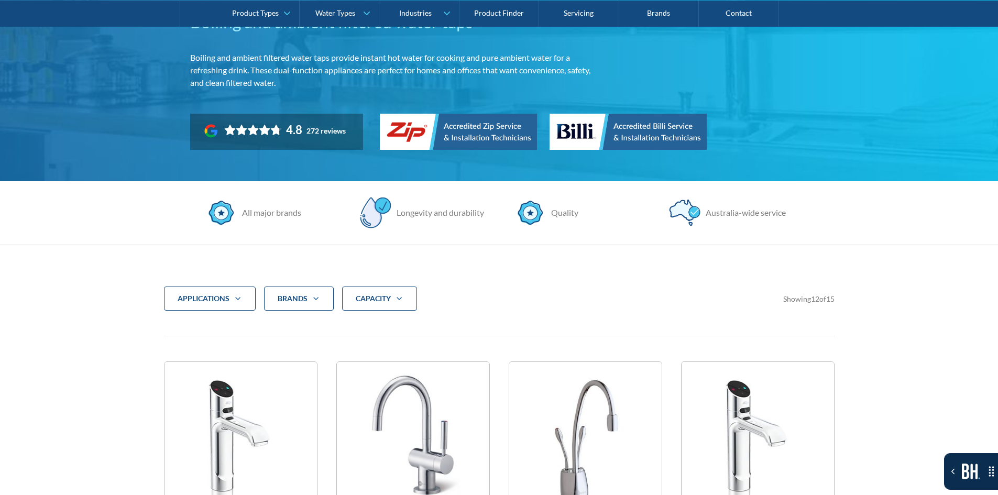
click at [231, 301] on div "applications" at bounding box center [210, 299] width 92 height 24
click at [234, 326] on span "Commercial" at bounding box center [213, 330] width 44 height 13
click at [192, 326] on input "Commercial" at bounding box center [189, 327] width 7 height 7
checkbox input "true"
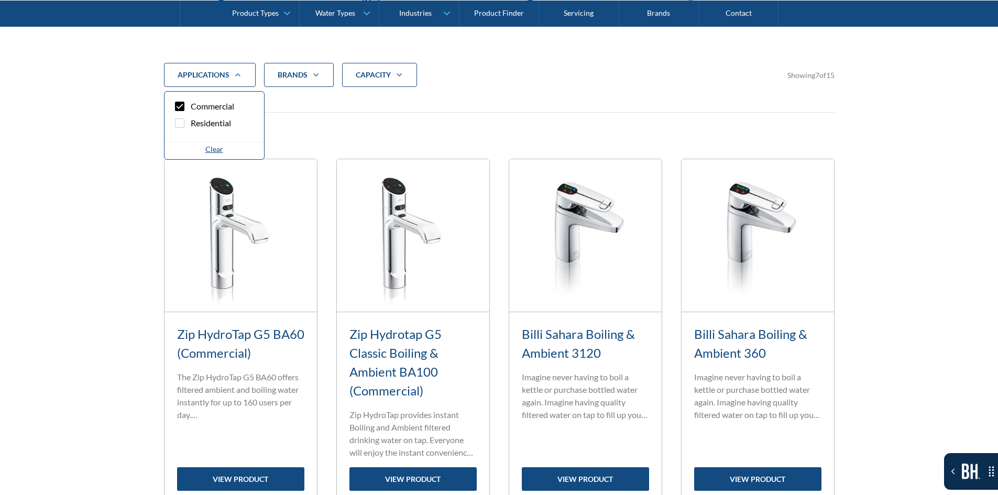
scroll to position [401, 0]
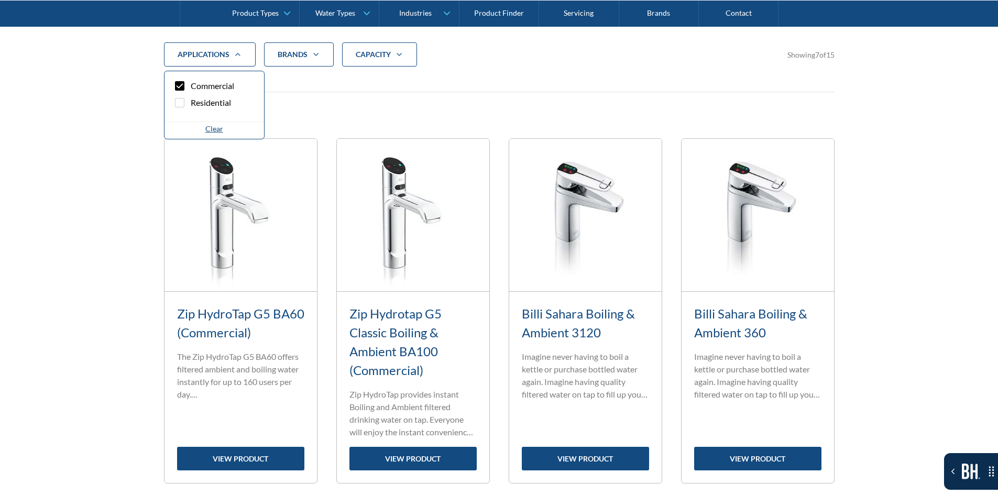
click at [186, 299] on div "Zip HydroTap G5 BA60 (Commercial) Standard range filter tap The Zip HydroTap G5…" at bounding box center [241, 387] width 153 height 191
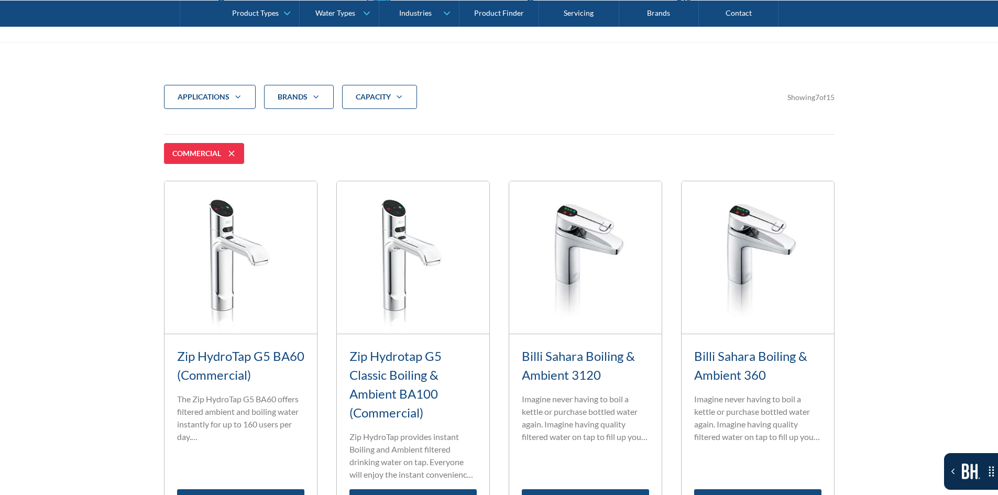
scroll to position [349, 0]
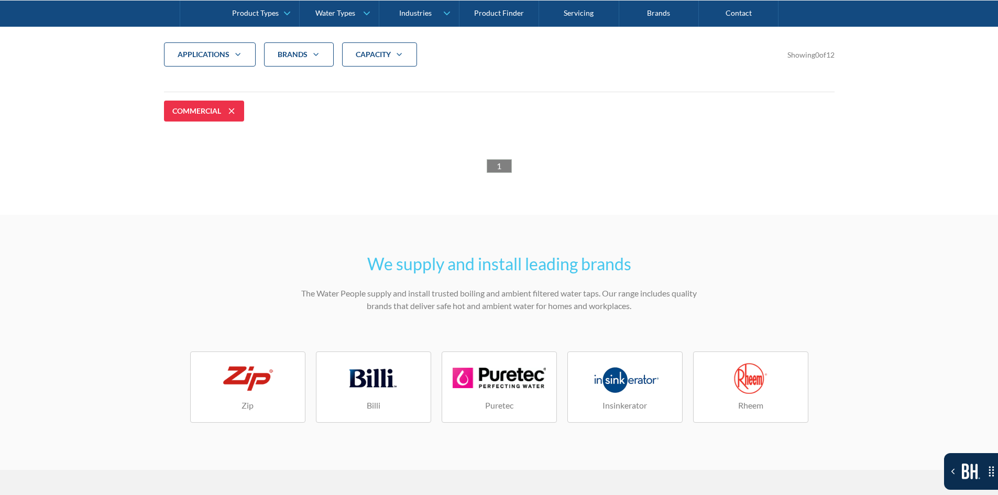
click at [240, 110] on div "Commercial" at bounding box center [204, 111] width 80 height 21
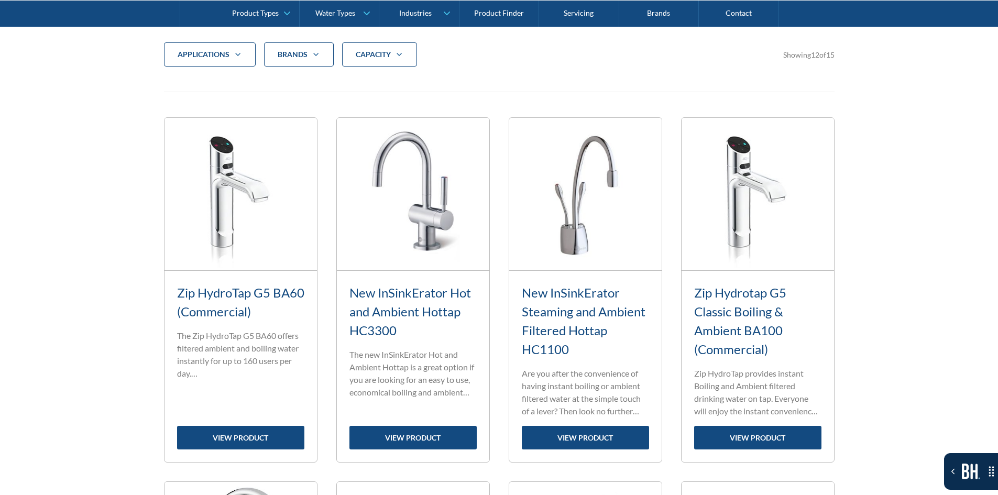
click at [224, 67] on div "applications Commercial Residential Clear Brands Zip Billi Rheem Aquakleen Boil…" at bounding box center [499, 62] width 671 height 41
click at [230, 55] on div "applications" at bounding box center [210, 54] width 92 height 24
click at [214, 92] on span "Commercial" at bounding box center [213, 86] width 44 height 13
click at [192, 86] on input "Commercial" at bounding box center [189, 83] width 7 height 7
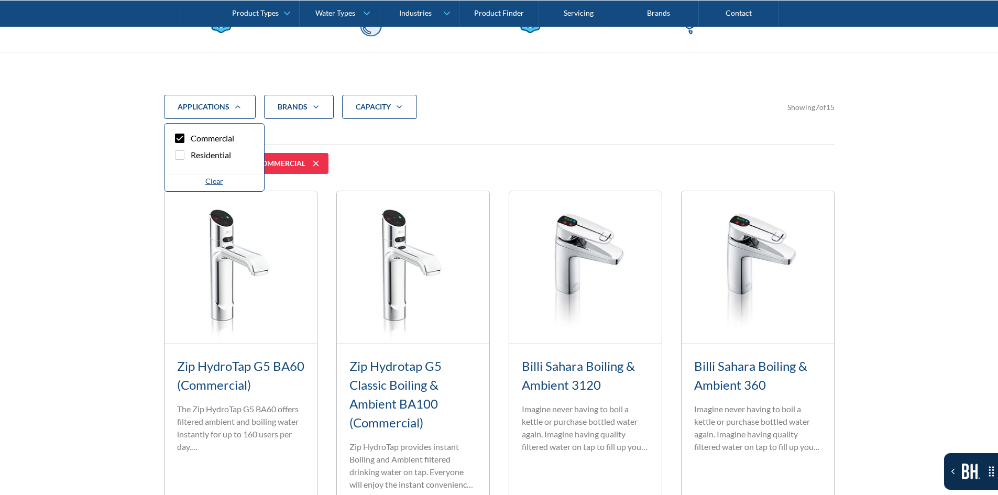
click at [207, 134] on span "Commercial" at bounding box center [213, 138] width 44 height 13
click at [192, 134] on input "Commercial" at bounding box center [189, 135] width 7 height 7
checkbox input "false"
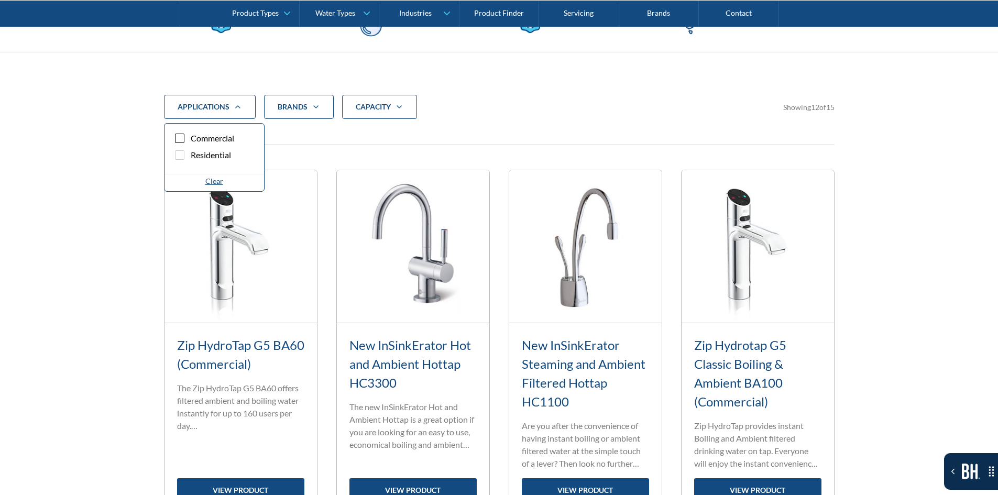
scroll to position [401, 0]
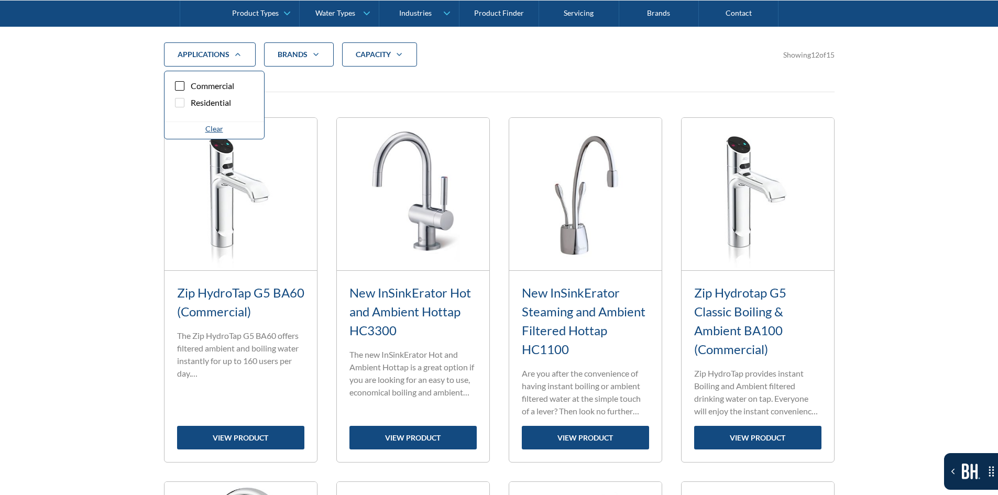
click at [210, 103] on span "Residential" at bounding box center [211, 102] width 40 height 13
click at [192, 103] on input "Residential" at bounding box center [189, 99] width 7 height 7
checkbox input "true"
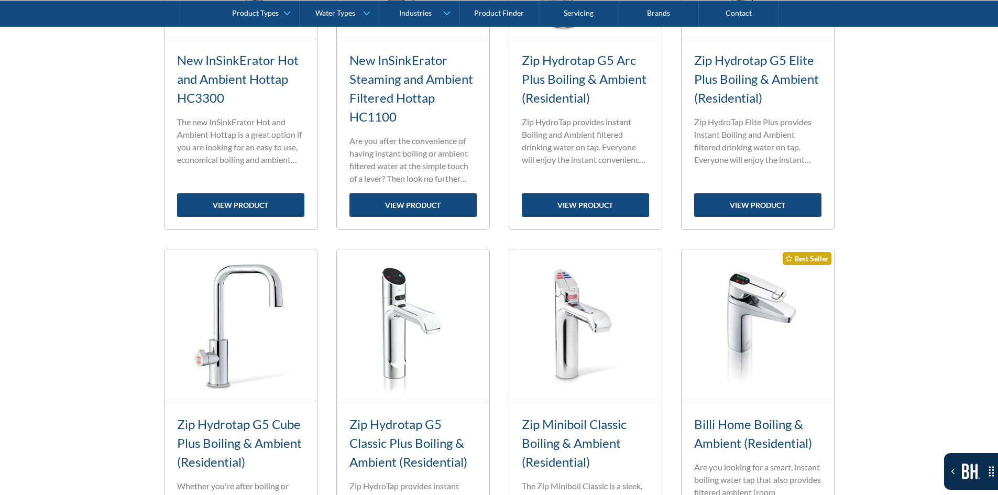
scroll to position [664, 0]
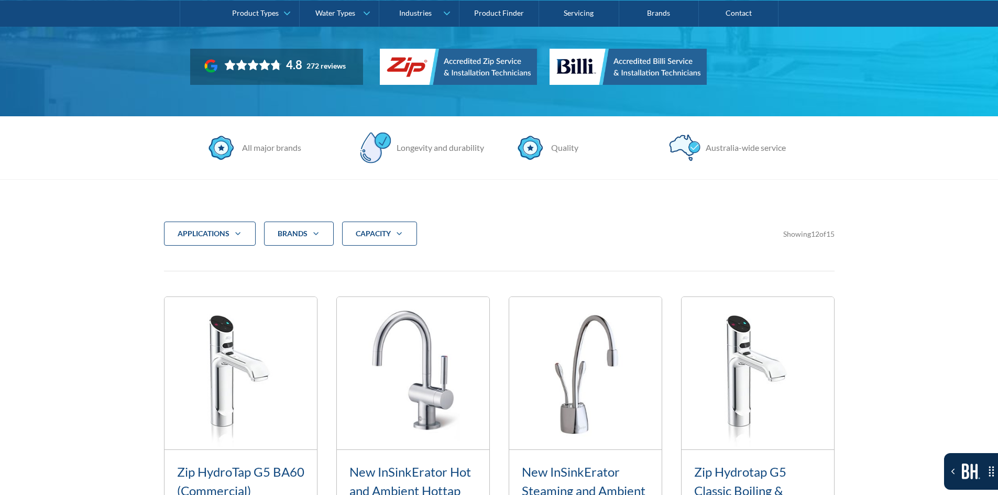
scroll to position [244, 0]
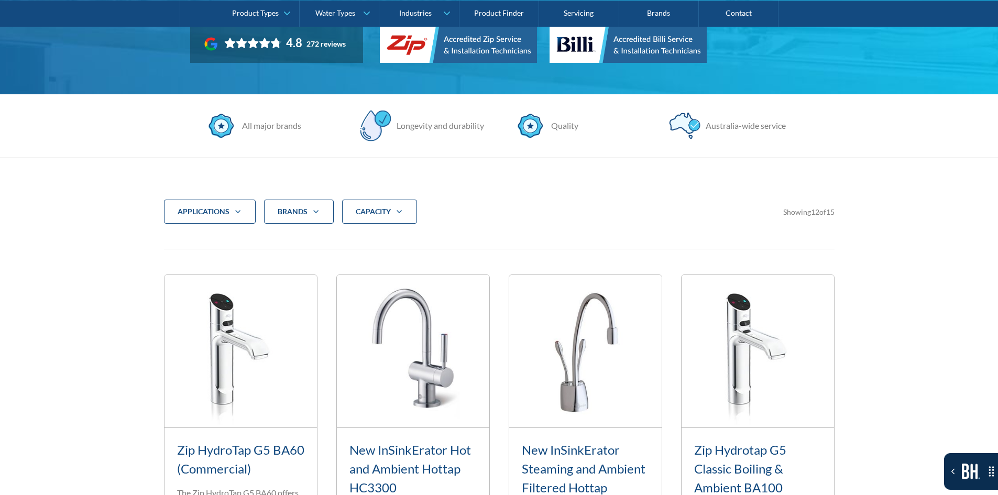
click at [201, 214] on div "applications" at bounding box center [204, 211] width 52 height 10
click at [201, 238] on span "Commercial" at bounding box center [213, 243] width 44 height 13
click at [192, 238] on input "Commercial" at bounding box center [189, 240] width 7 height 7
checkbox input "true"
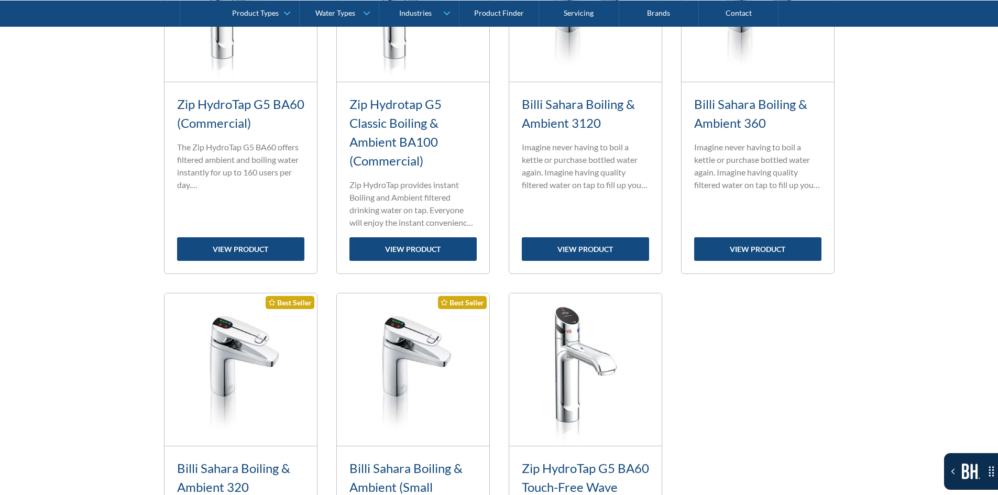
scroll to position [873, 0]
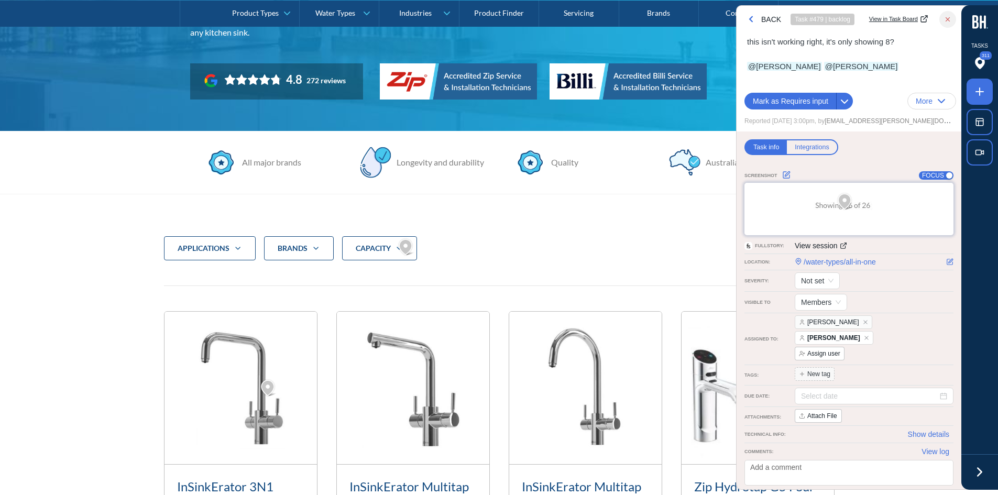
scroll to position [203, 0]
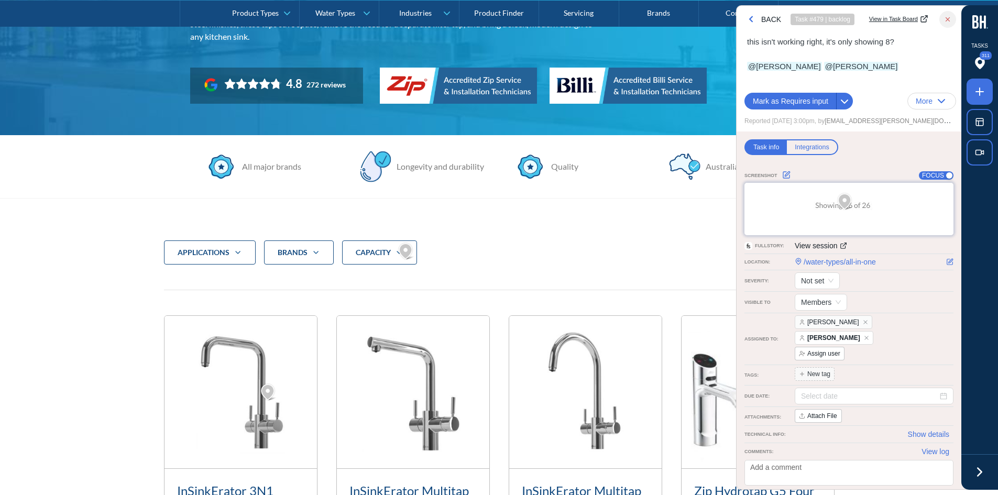
click at [974, 464] on div at bounding box center [980, 472] width 37 height 36
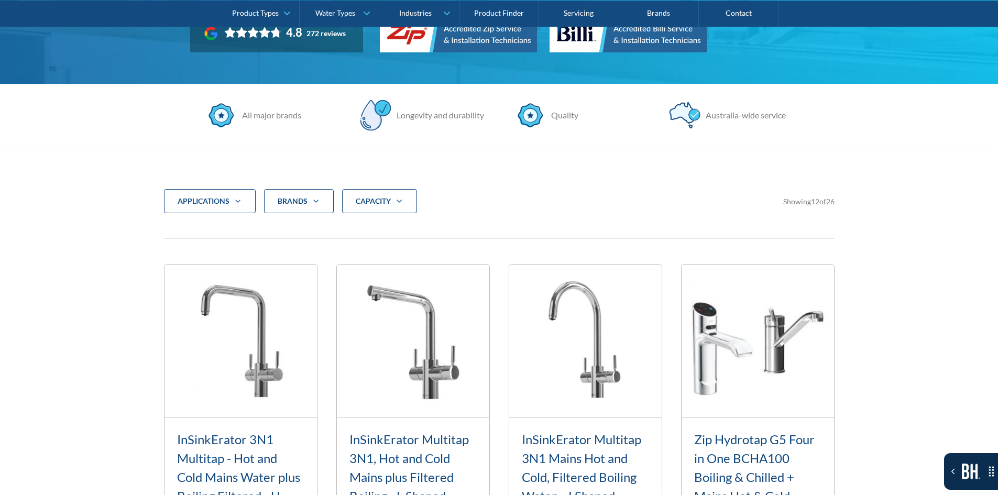
scroll to position [256, 0]
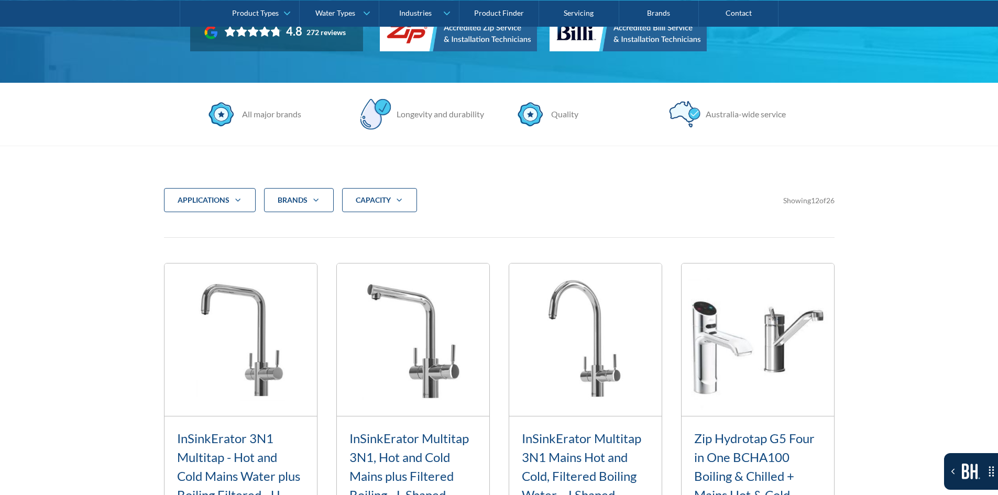
click at [248, 205] on div "applications" at bounding box center [210, 200] width 92 height 24
click at [242, 242] on label "Residential" at bounding box center [214, 250] width 83 height 17
click at [192, 242] on input "Residential" at bounding box center [189, 245] width 7 height 7
checkbox input "true"
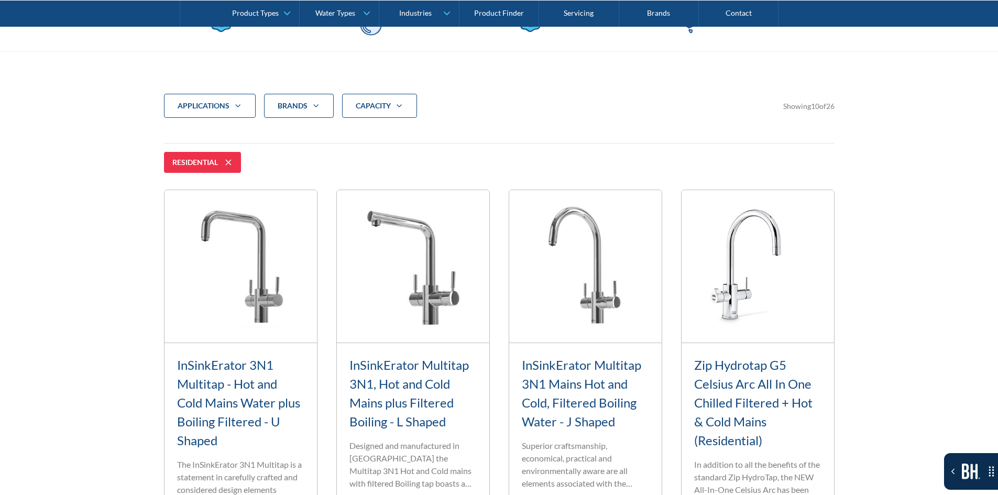
scroll to position [349, 0]
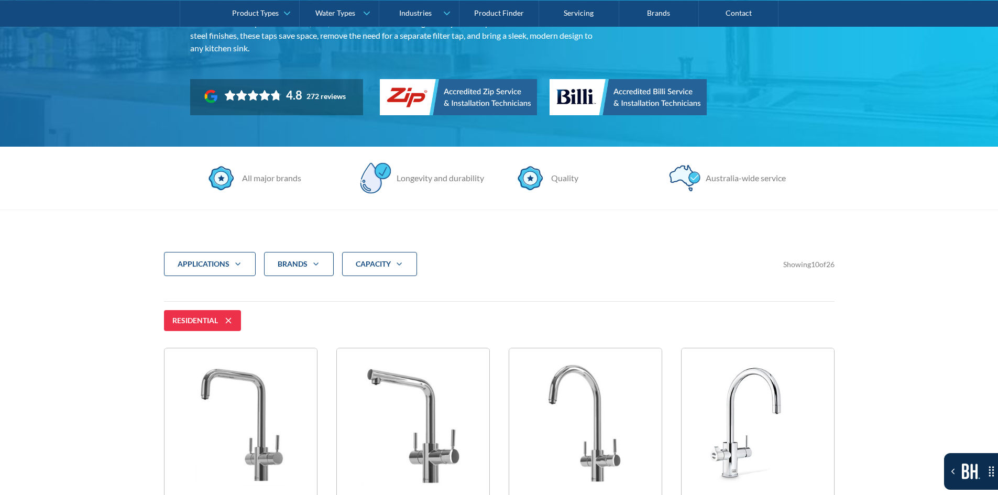
click at [225, 323] on icon at bounding box center [228, 320] width 13 height 13
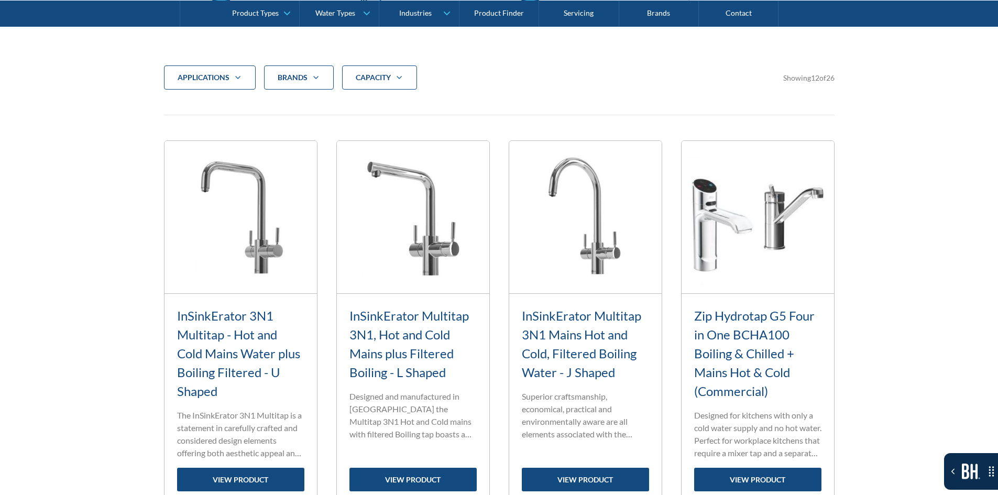
scroll to position [401, 0]
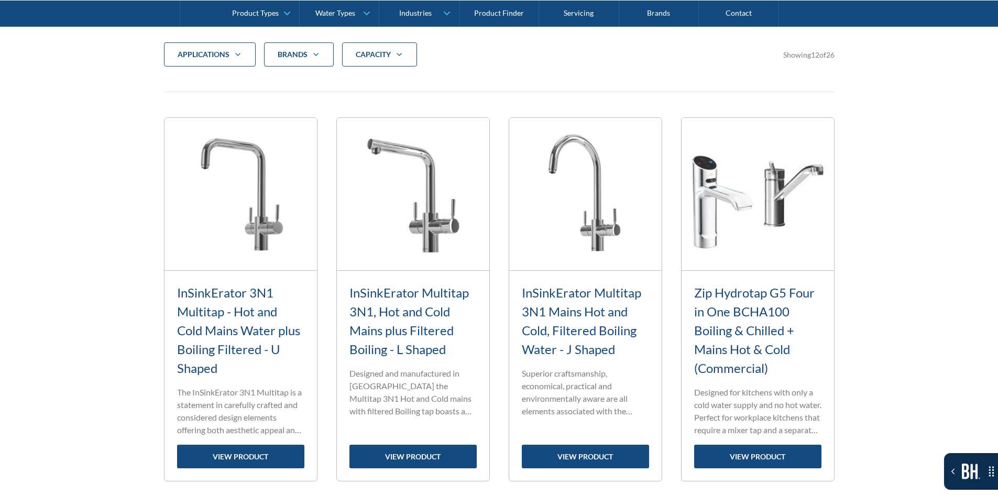
click at [281, 72] on div "applications Commercial Residential Clear Brands Zip Billi Rheem Aquakleen Boil…" at bounding box center [499, 62] width 671 height 41
click at [299, 57] on div "Brands" at bounding box center [293, 54] width 30 height 10
click at [293, 83] on span "Zip" at bounding box center [297, 86] width 12 height 13
click at [292, 83] on input "Zip" at bounding box center [289, 83] width 7 height 7
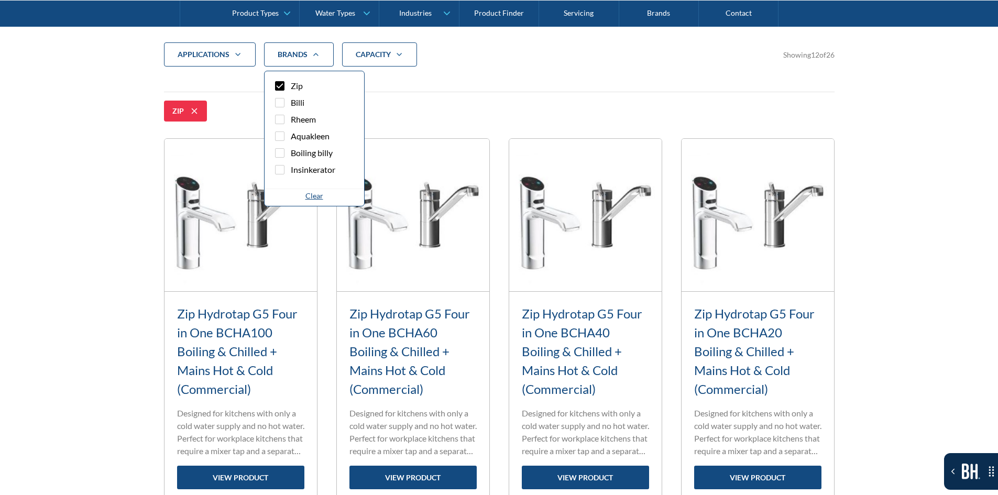
click at [295, 84] on span "Zip" at bounding box center [297, 86] width 12 height 13
click at [292, 84] on input "Zip" at bounding box center [289, 83] width 7 height 7
checkbox input "false"
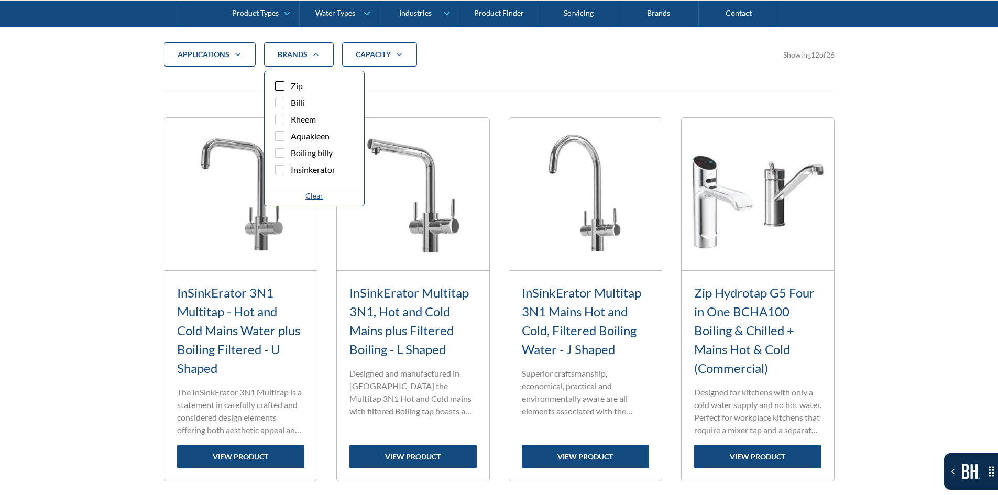
click at [361, 54] on strong "CAPACITY" at bounding box center [373, 54] width 35 height 9
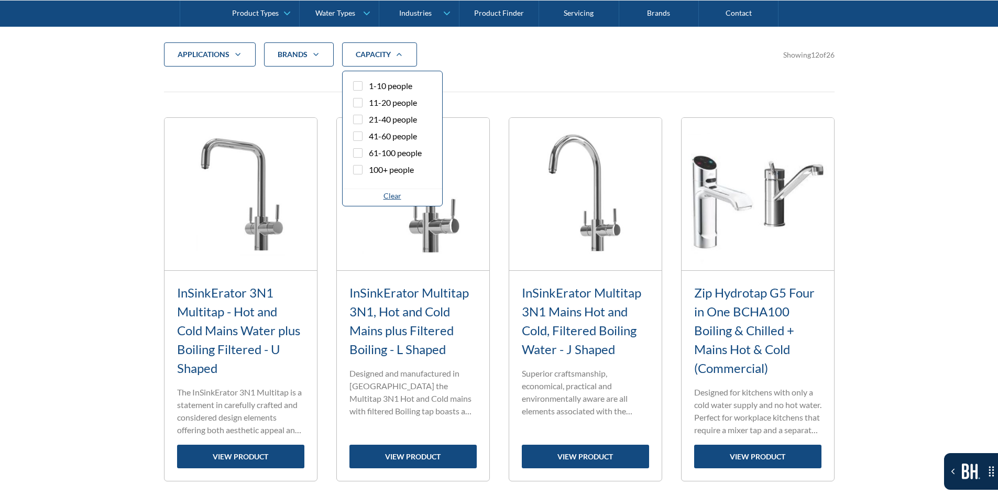
click at [370, 93] on label "1-10 people" at bounding box center [392, 88] width 83 height 17
click at [370, 86] on input "1-10 people" at bounding box center [367, 83] width 7 height 7
checkbox input "true"
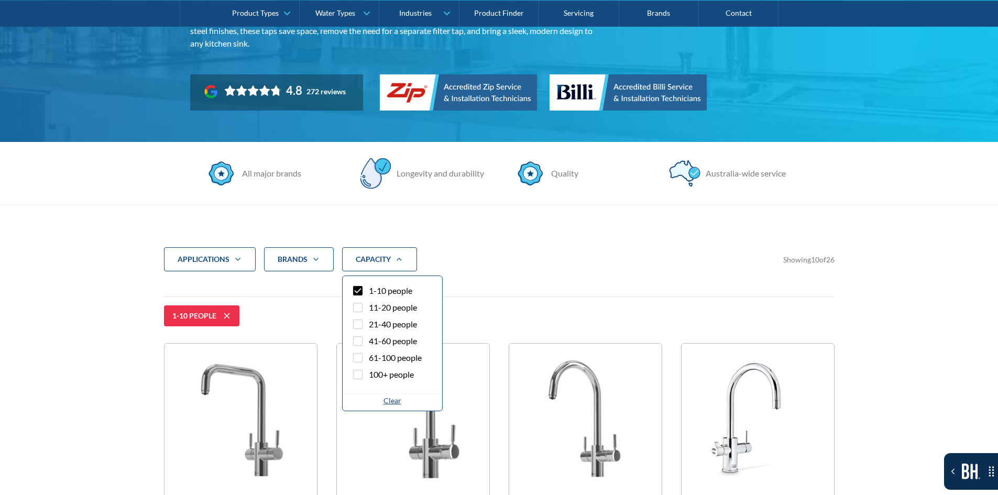
scroll to position [192, 0]
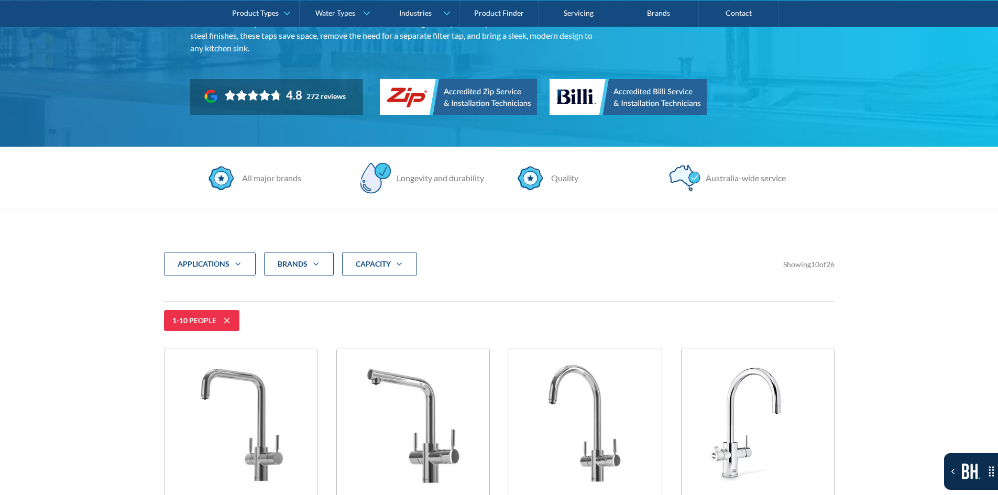
click at [225, 322] on icon at bounding box center [227, 320] width 13 height 13
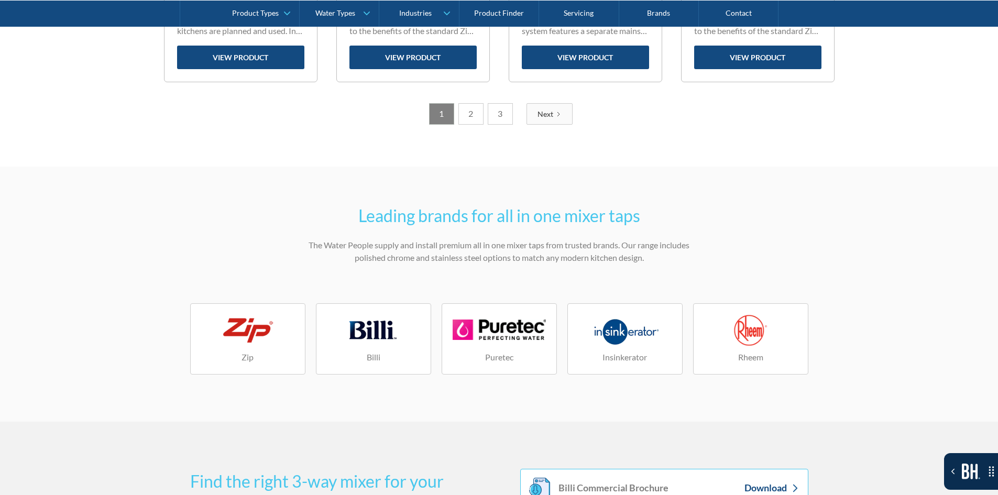
scroll to position [1397, 0]
